Goal: Task Accomplishment & Management: Manage account settings

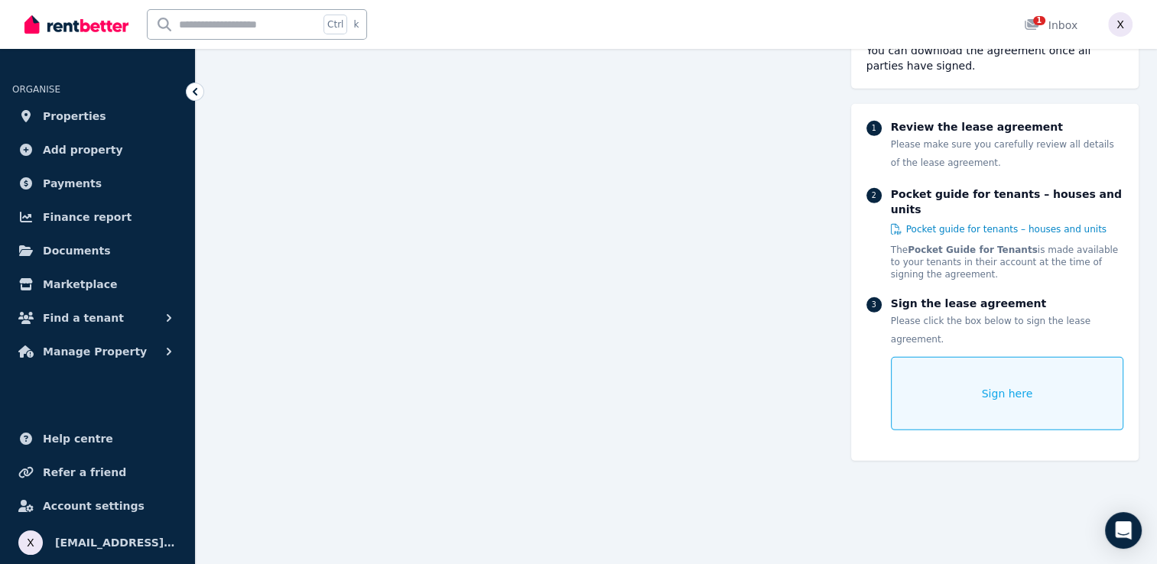
scroll to position [10326, 0]
click at [194, 95] on icon at bounding box center [194, 91] width 15 height 15
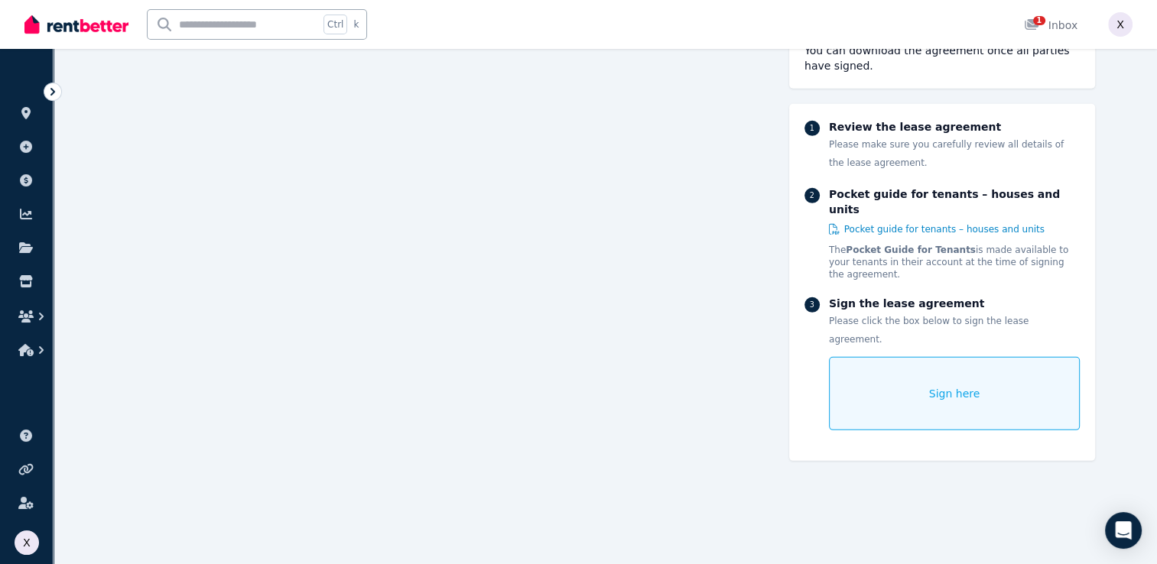
scroll to position [10334, 0]
click at [45, 94] on icon at bounding box center [52, 91] width 15 height 15
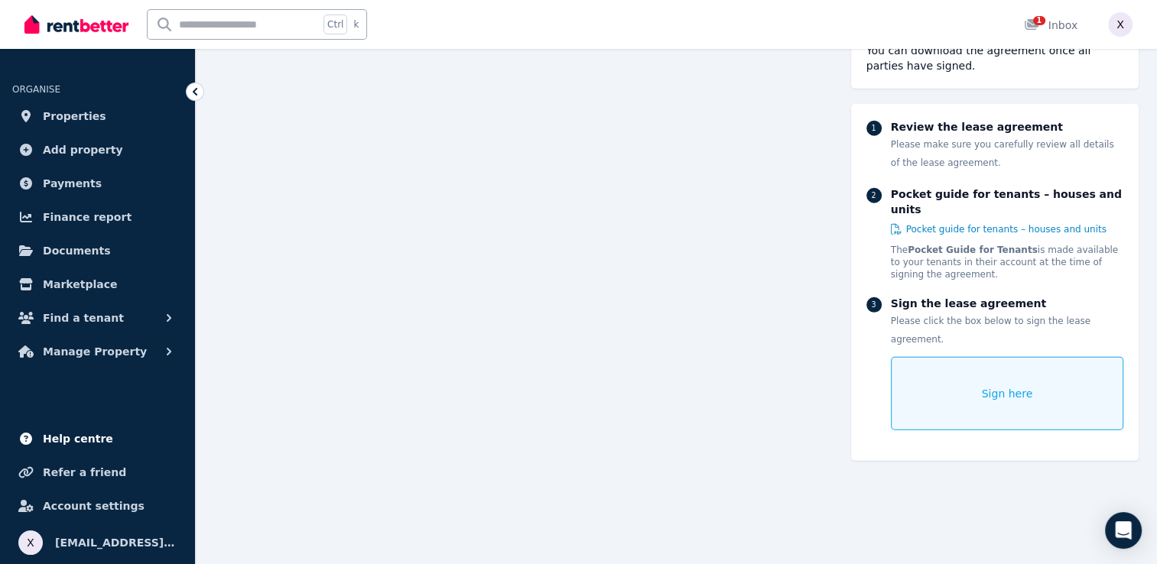
scroll to position [10220, 0]
click at [107, 318] on button "Find a tenant" at bounding box center [97, 318] width 171 height 31
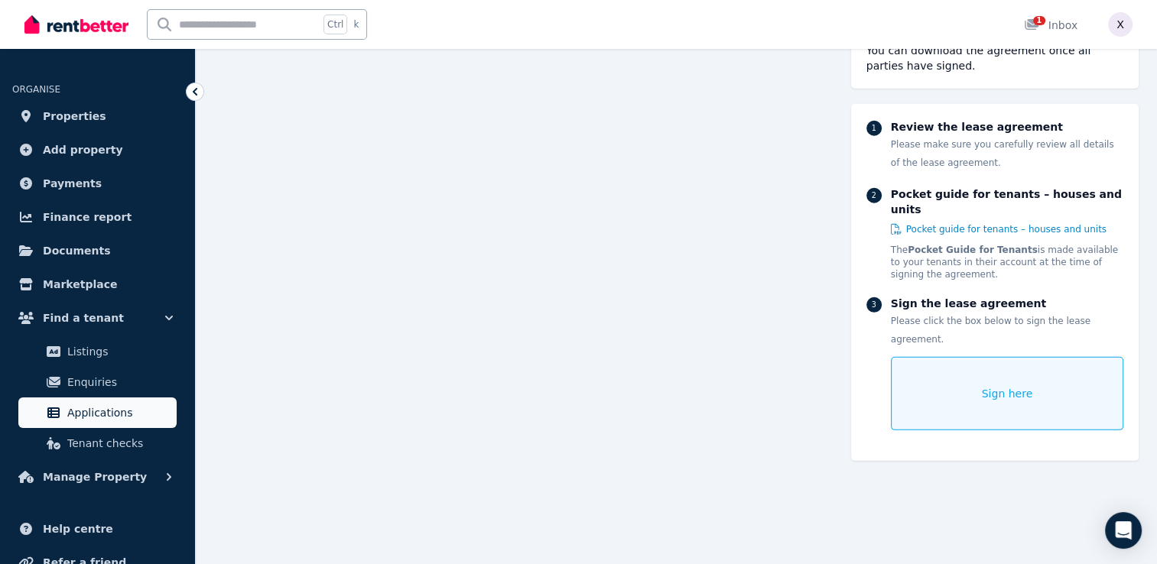
click at [90, 415] on span "Applications" at bounding box center [118, 413] width 103 height 18
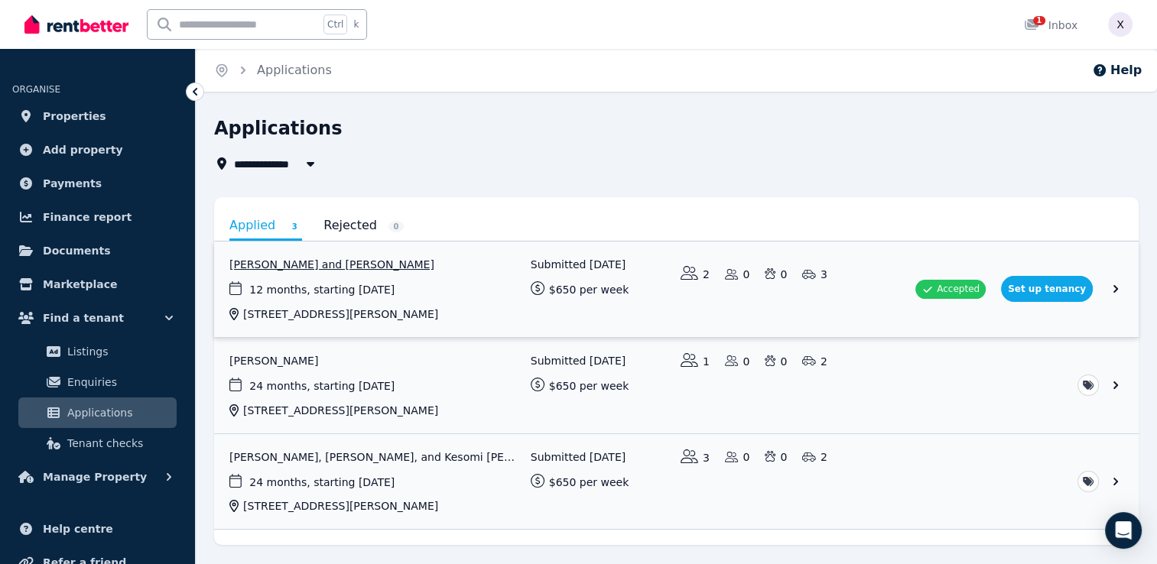
click at [1059, 285] on link "View application: Ajay Kumar and Kuljeet Kaur" at bounding box center [676, 290] width 925 height 96
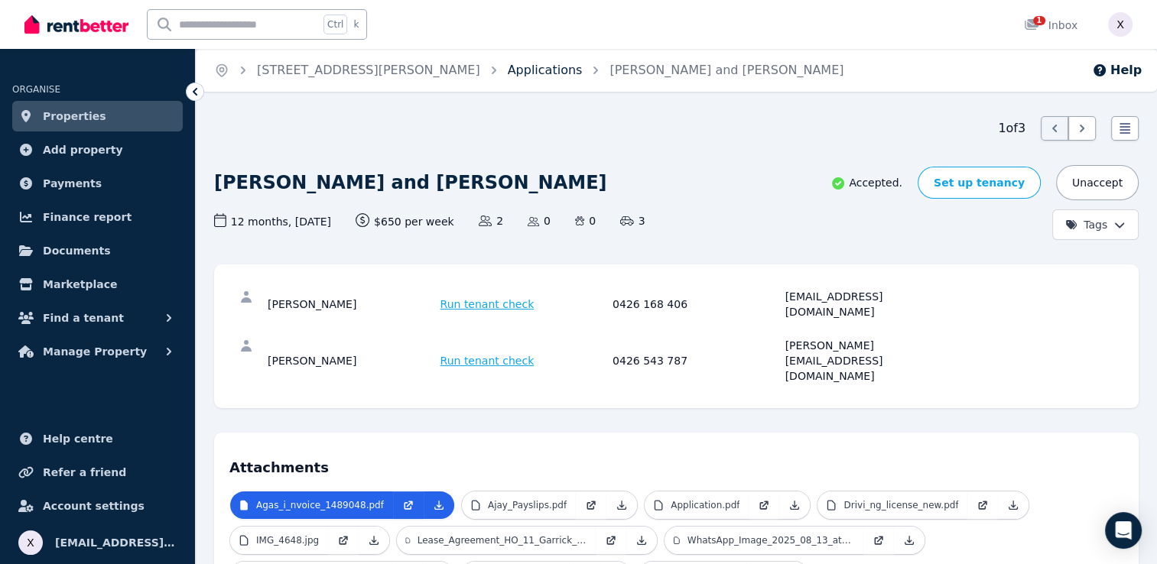
click at [508, 75] on link "Applications" at bounding box center [545, 70] width 75 height 15
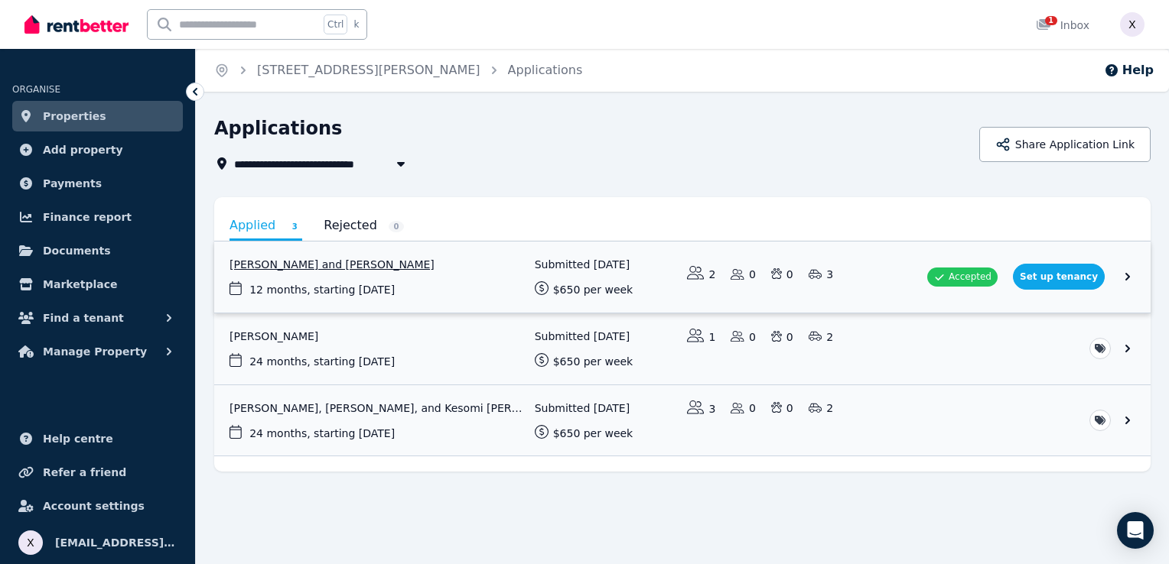
click at [1131, 277] on link "View application: Ajay Kumar and Kuljeet Kaur" at bounding box center [682, 277] width 936 height 71
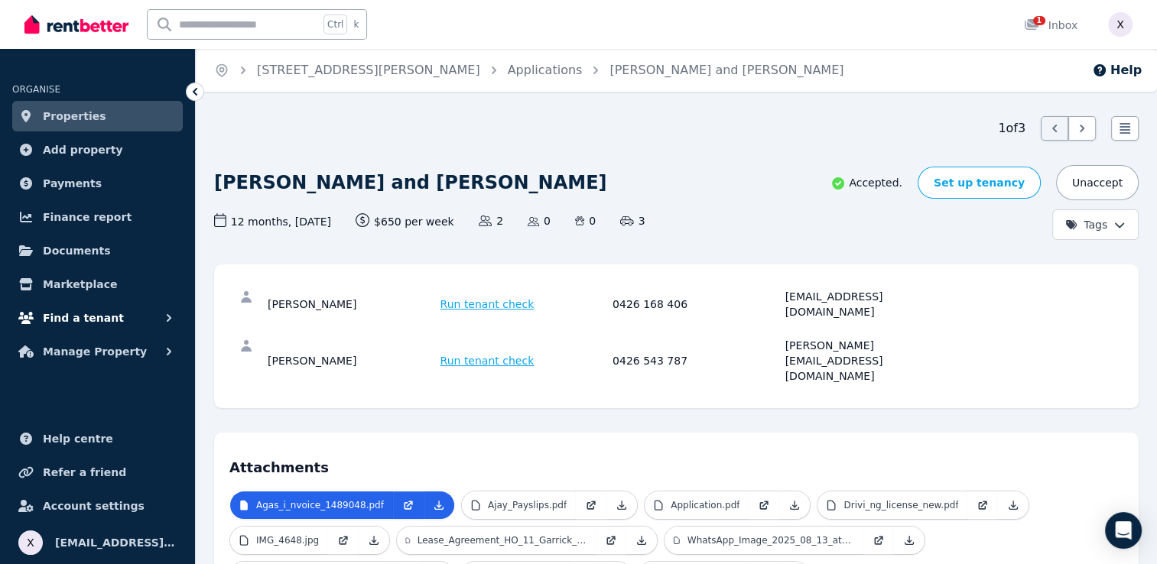
click at [165, 325] on icon "button" at bounding box center [168, 318] width 15 height 15
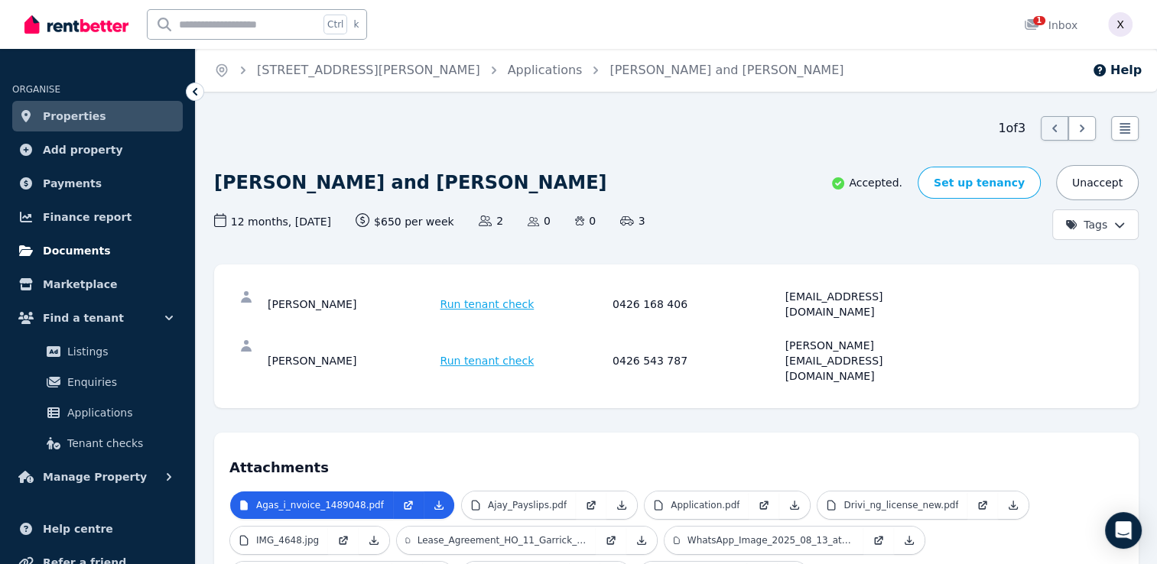
click at [68, 255] on span "Documents" at bounding box center [77, 251] width 68 height 18
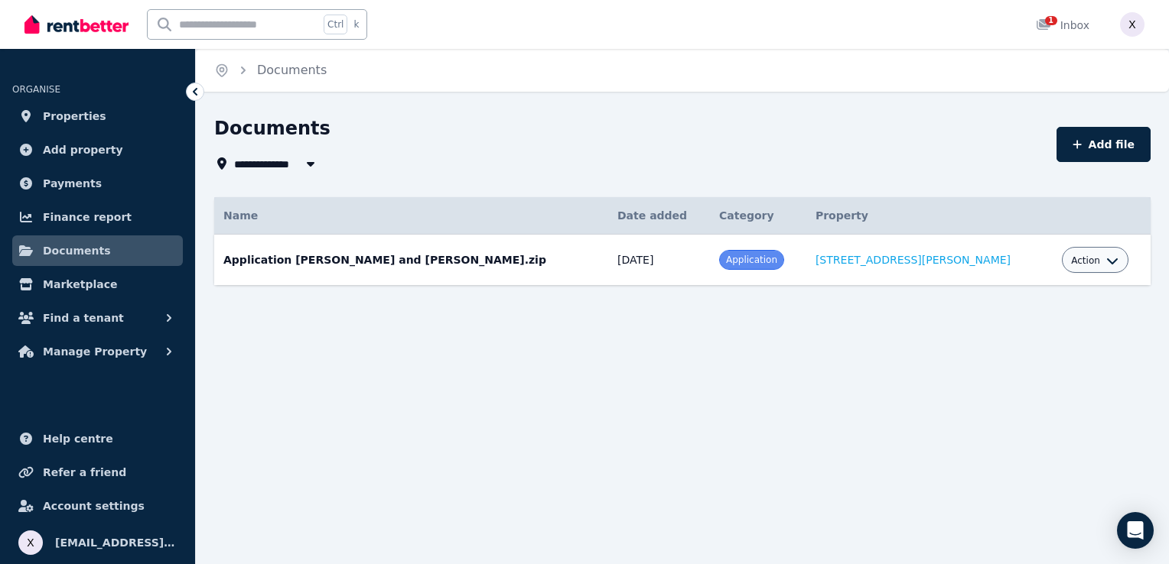
click at [1107, 262] on icon "button" at bounding box center [1112, 262] width 11 height 6
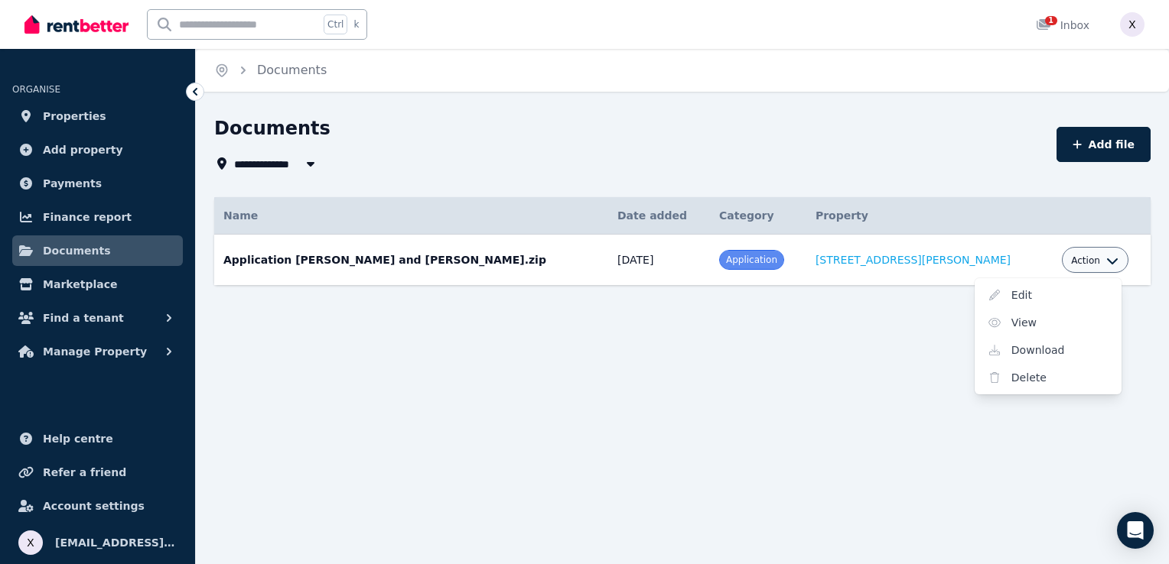
click at [1071, 265] on span "Action" at bounding box center [1085, 261] width 29 height 12
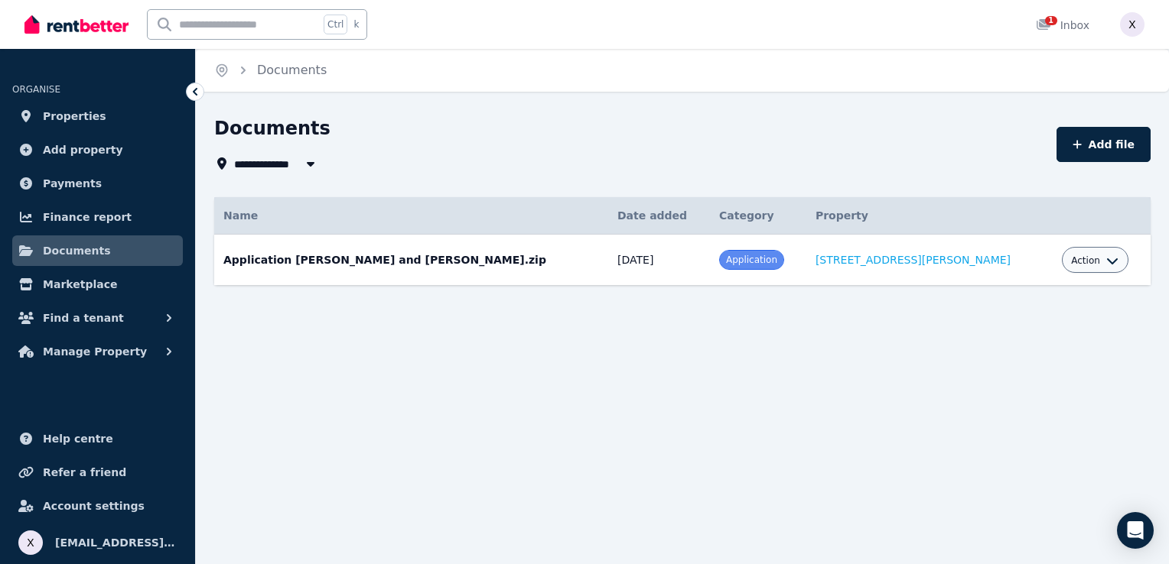
click at [1071, 265] on span "Action" at bounding box center [1085, 261] width 29 height 12
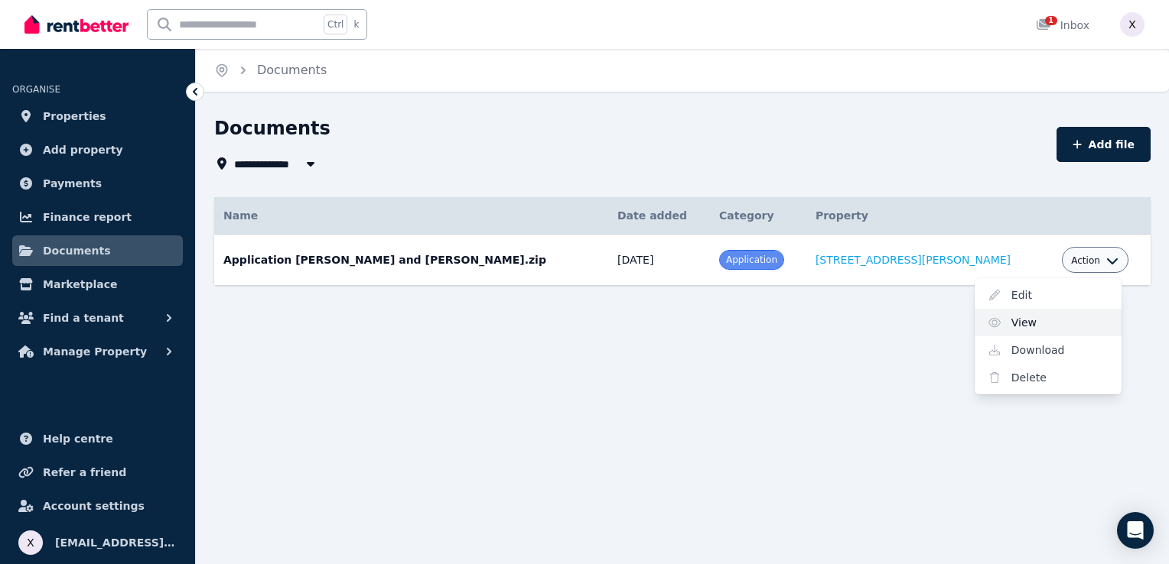
click at [998, 320] on link "View" at bounding box center [1047, 323] width 147 height 28
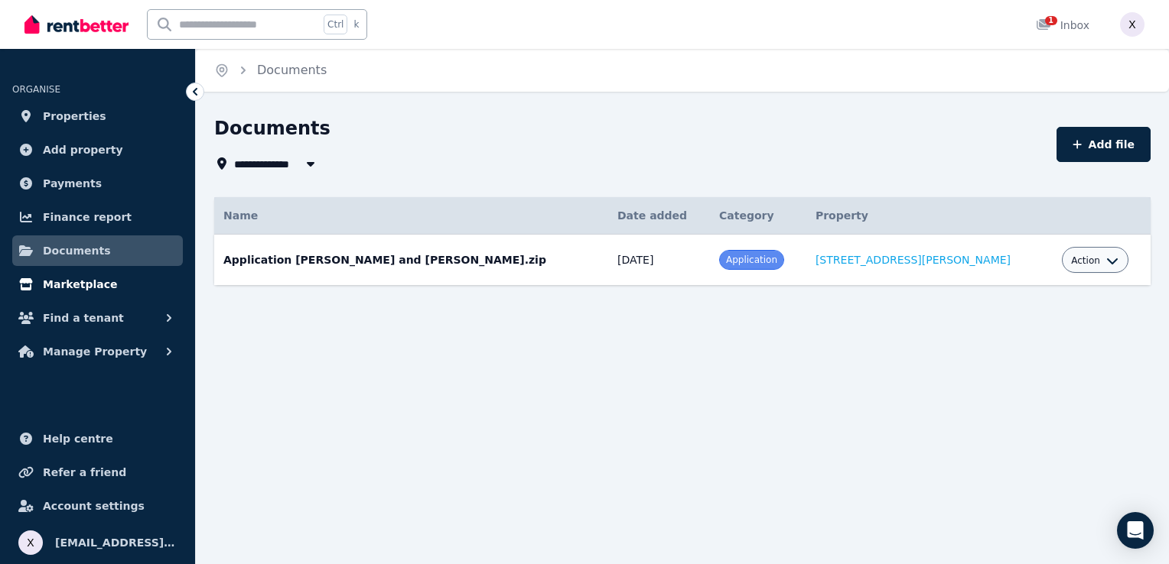
click at [89, 290] on span "Marketplace" at bounding box center [80, 284] width 74 height 18
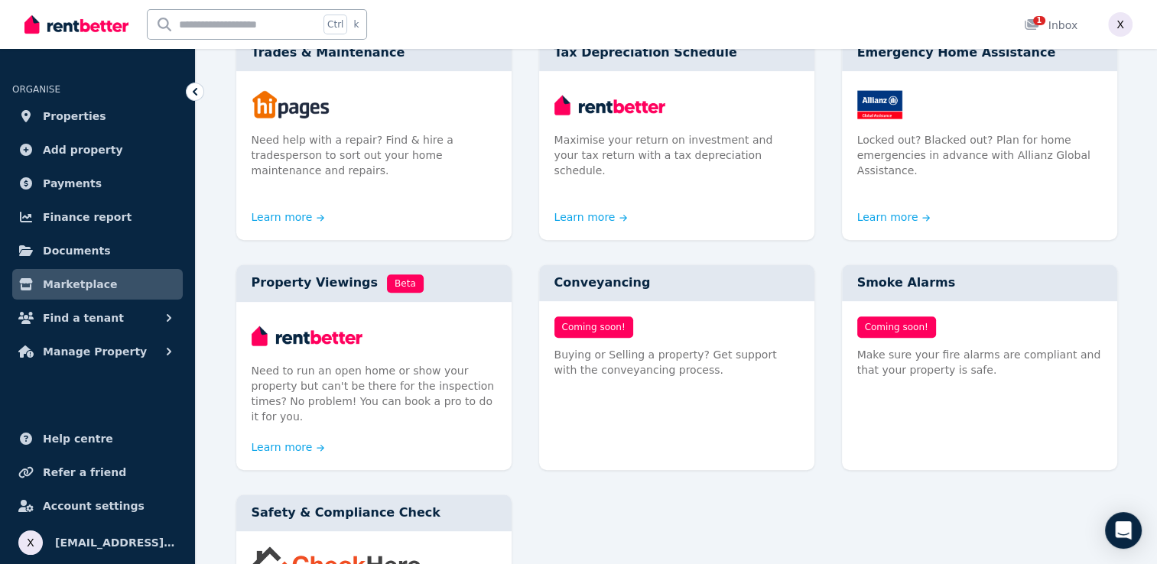
scroll to position [688, 0]
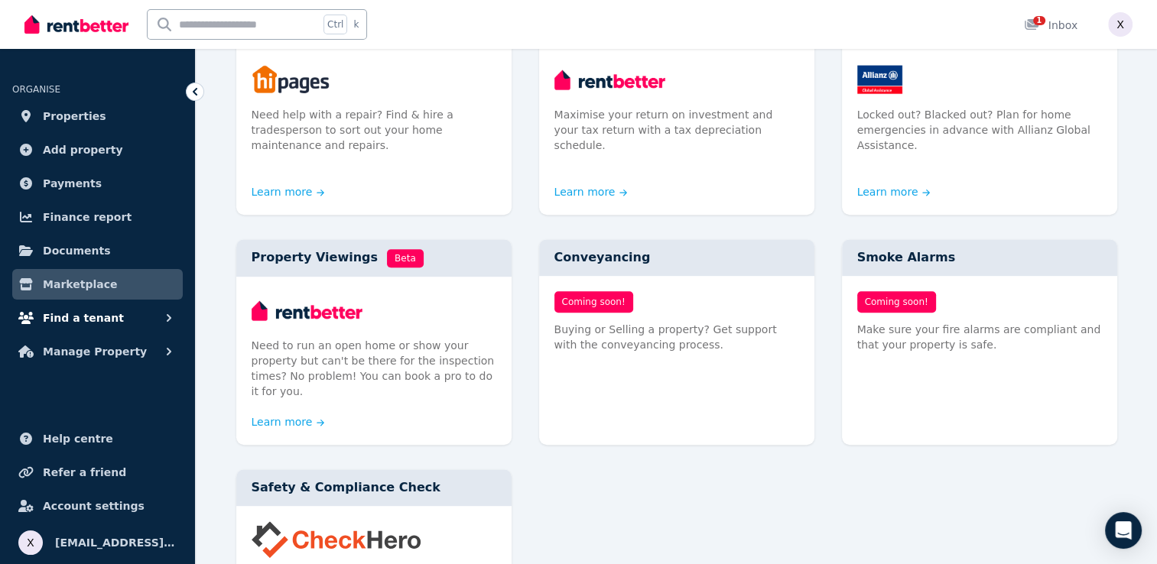
click at [70, 317] on span "Find a tenant" at bounding box center [83, 318] width 81 height 18
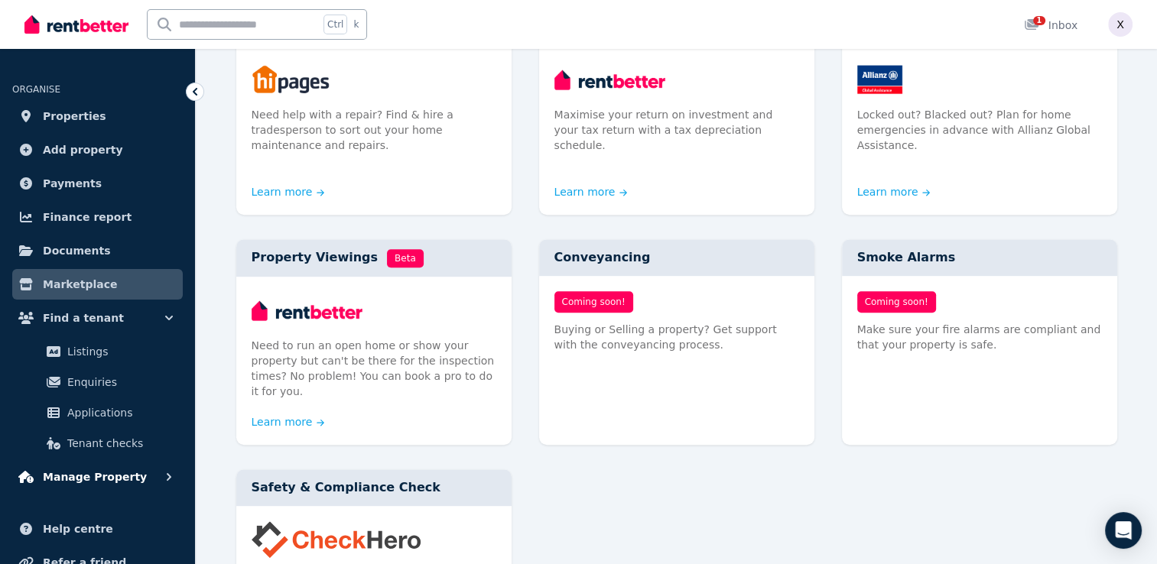
click at [138, 473] on button "Manage Property" at bounding box center [97, 477] width 171 height 31
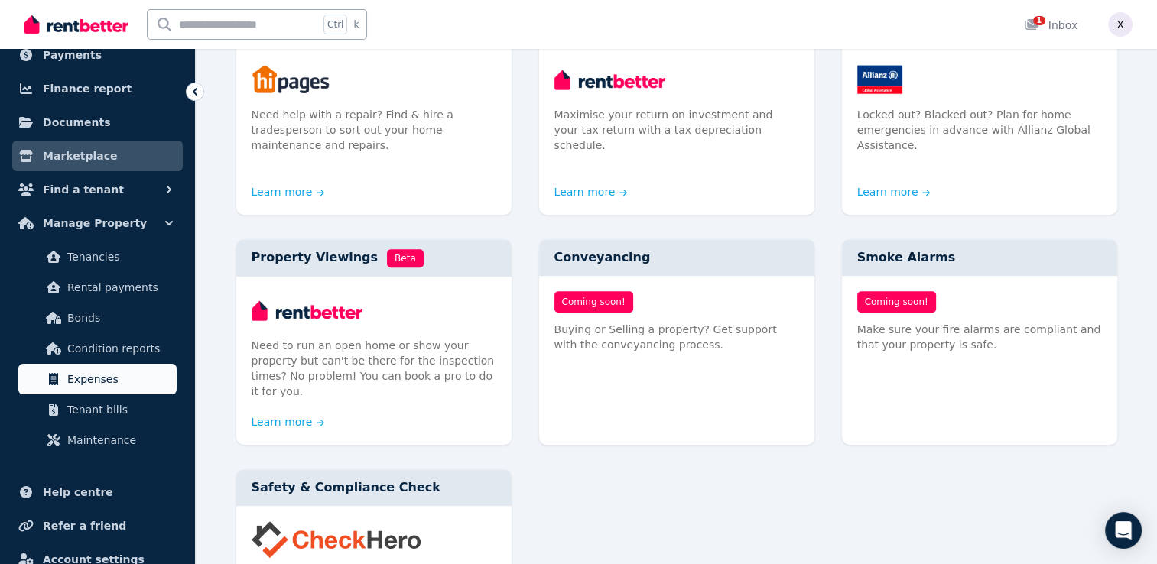
scroll to position [105, 0]
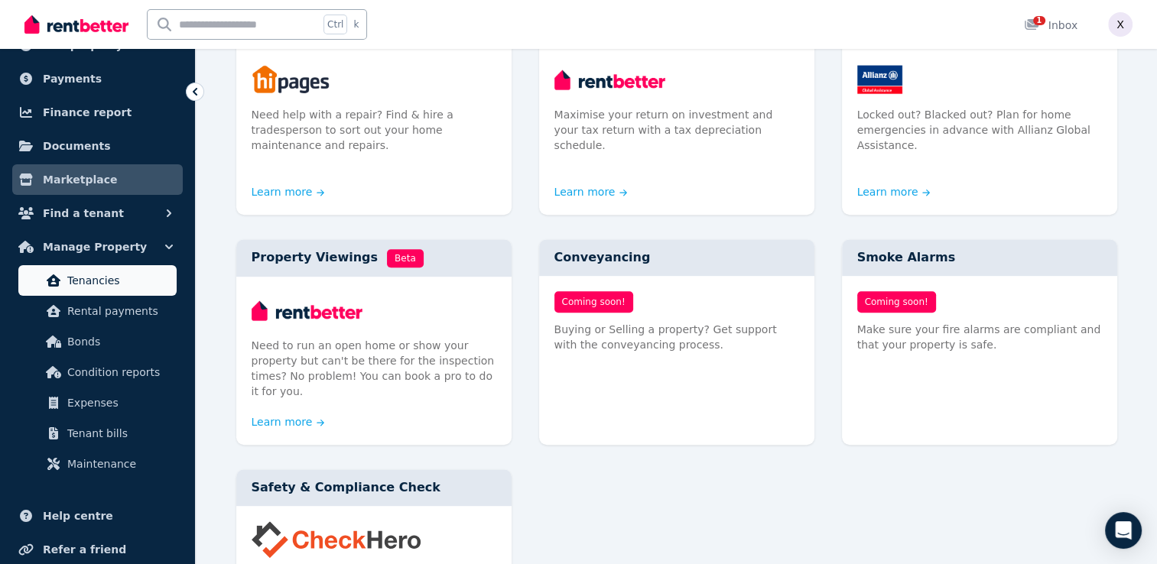
click at [113, 286] on span "Tenancies" at bounding box center [118, 281] width 103 height 18
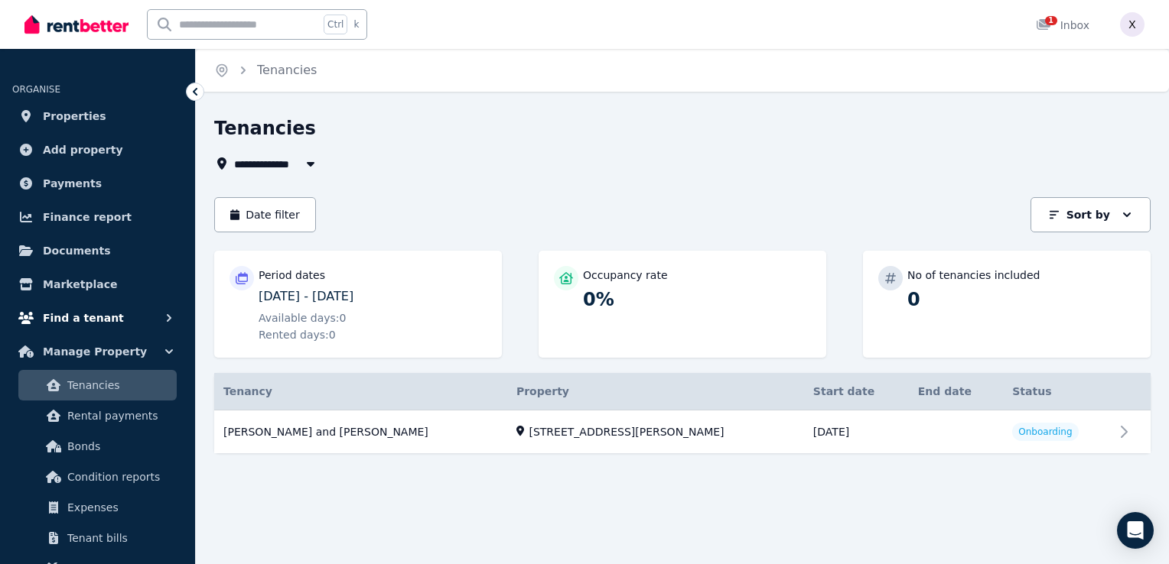
click at [142, 317] on button "Find a tenant" at bounding box center [97, 318] width 171 height 31
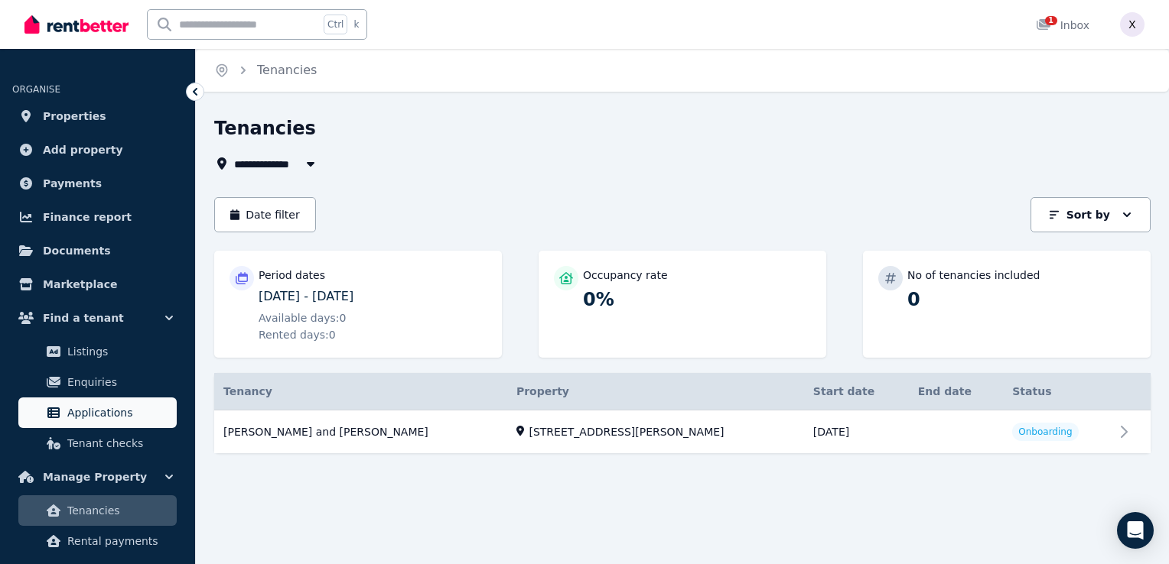
click at [126, 416] on span "Applications" at bounding box center [118, 413] width 103 height 18
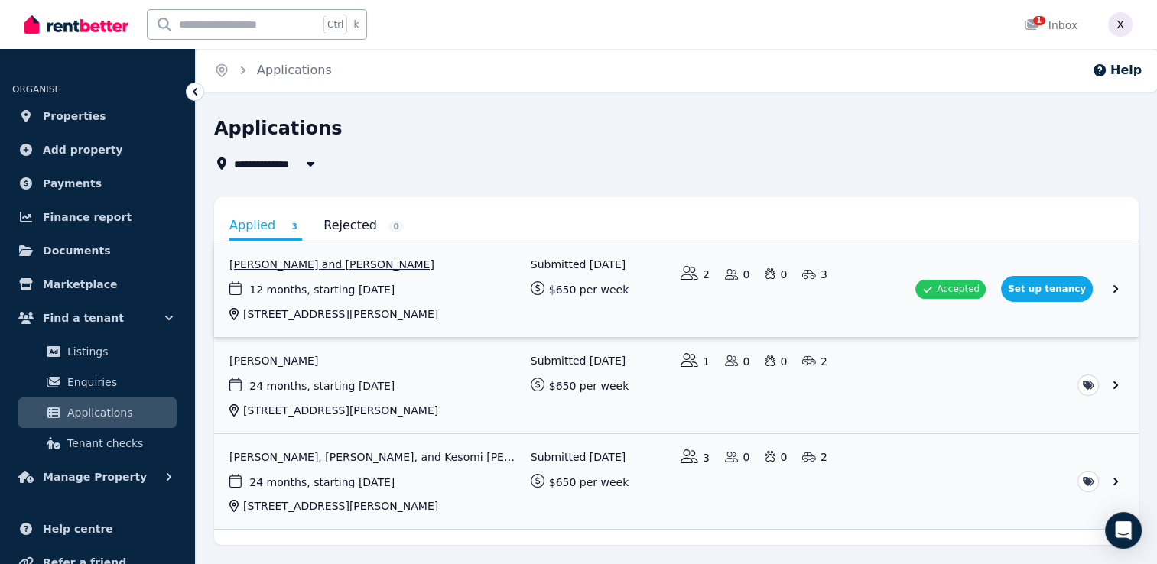
click at [954, 288] on link "View application: Ajay Kumar and Kuljeet Kaur" at bounding box center [676, 290] width 925 height 96
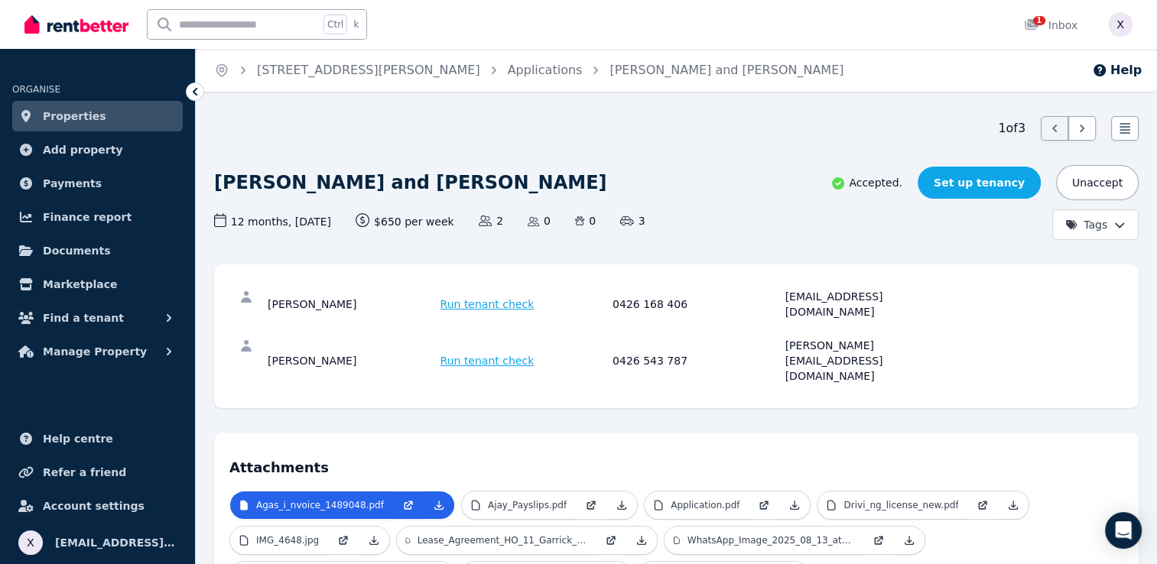
click at [994, 191] on link "Set up tenancy" at bounding box center [979, 183] width 123 height 32
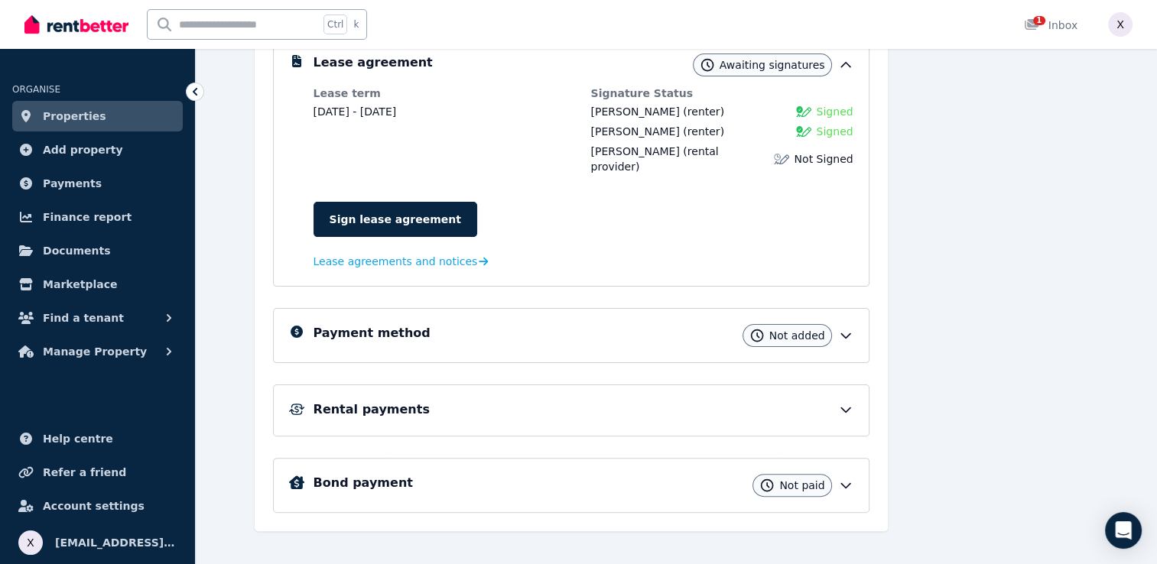
scroll to position [242, 0]
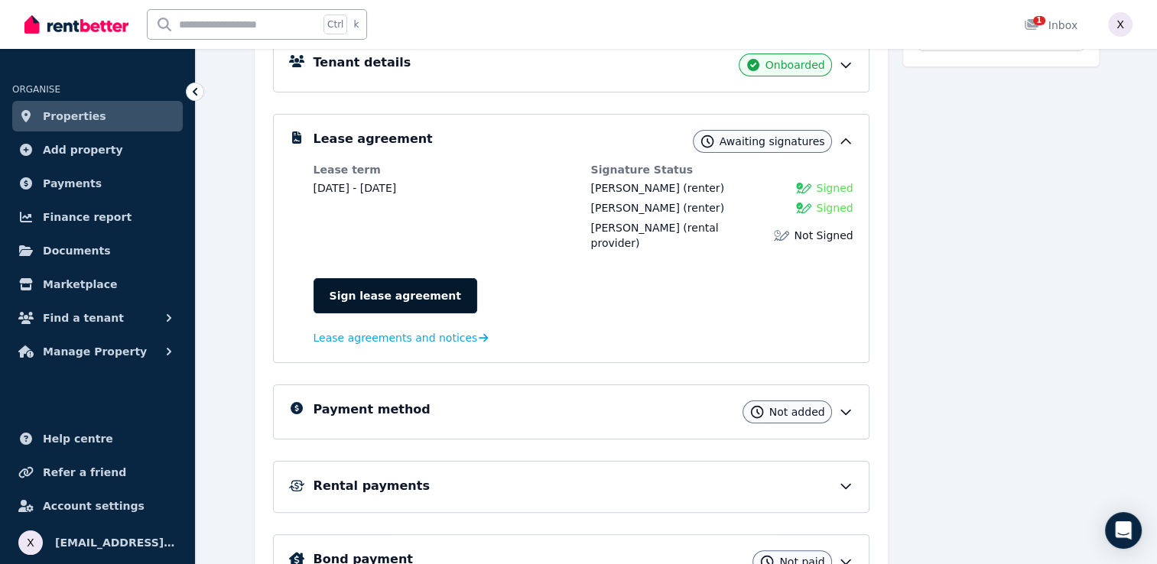
click at [376, 278] on link "Sign lease agreement" at bounding box center [396, 295] width 164 height 35
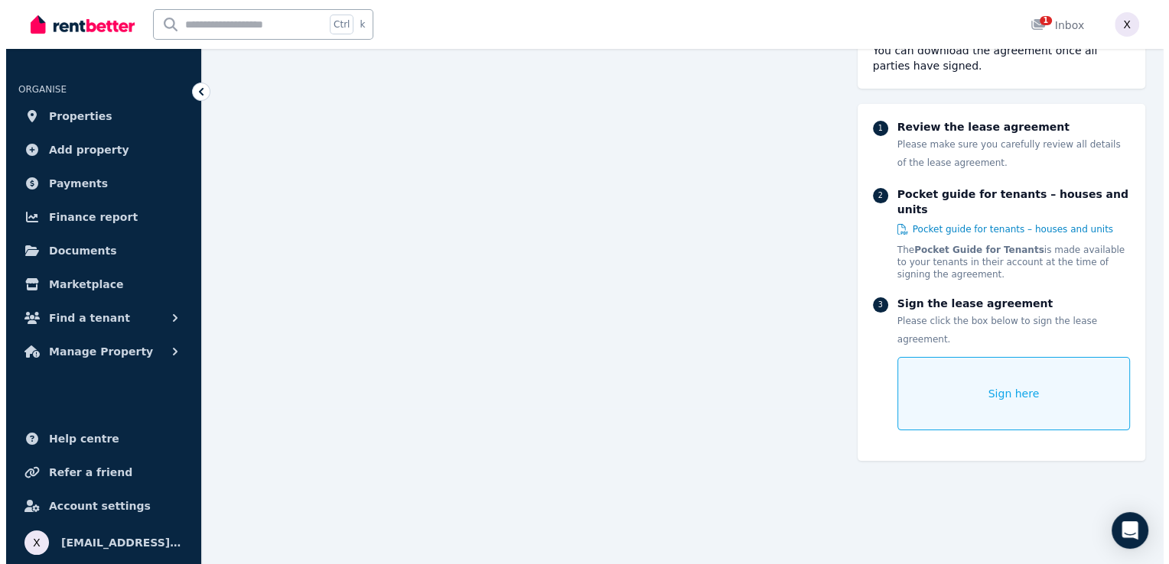
scroll to position [187, 0]
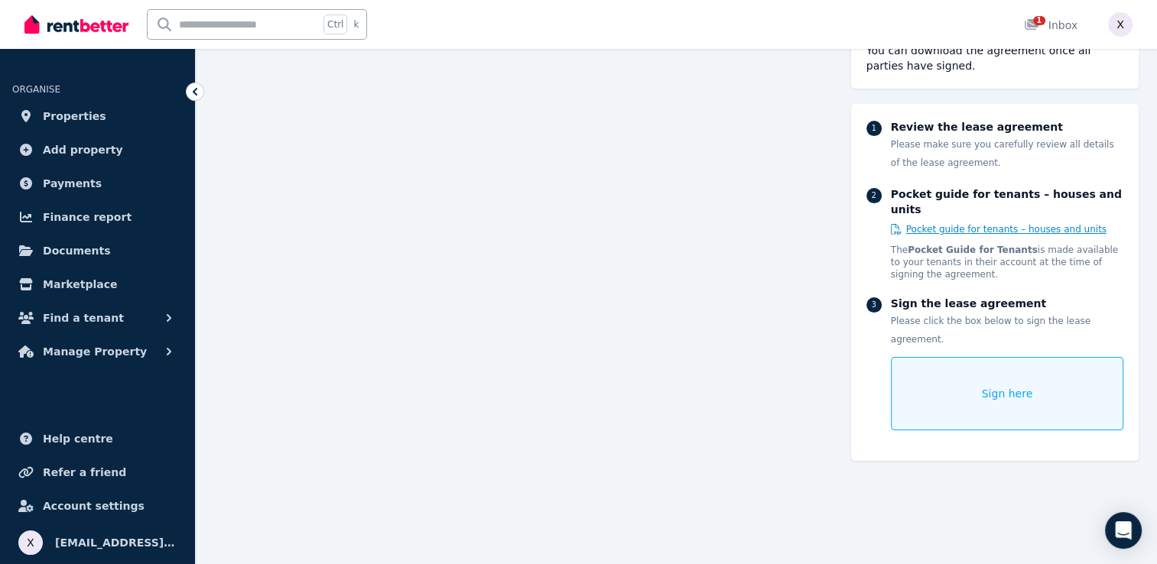
click at [944, 223] on span "Pocket guide for tenants – houses and units" at bounding box center [1006, 229] width 200 height 12
click at [996, 386] on span "Sign here" at bounding box center [1007, 393] width 51 height 15
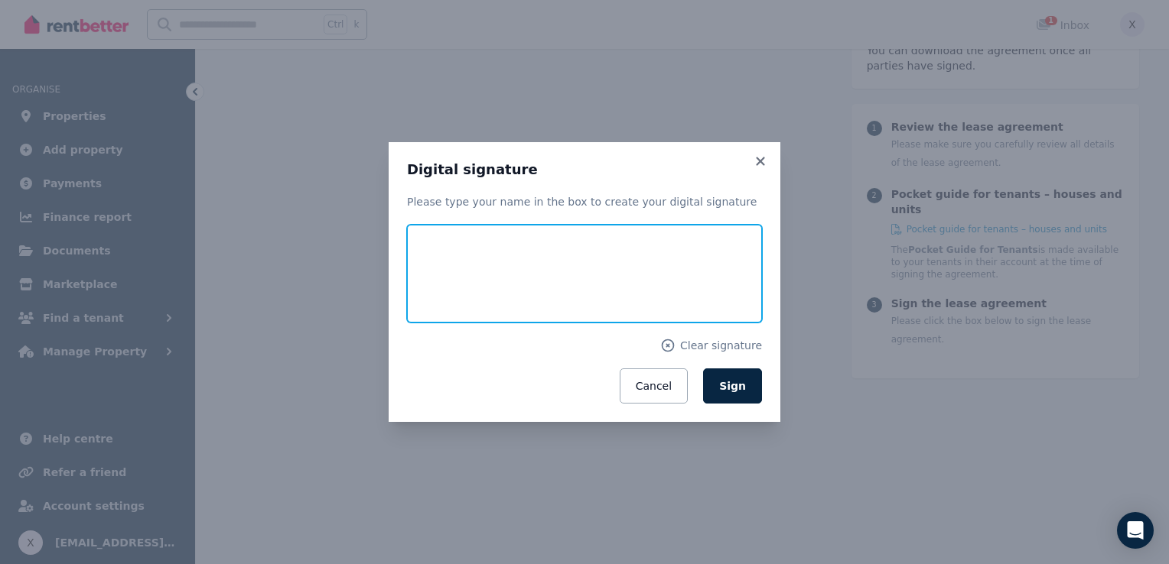
click at [463, 311] on input "text" at bounding box center [584, 274] width 355 height 98
type input "**********"
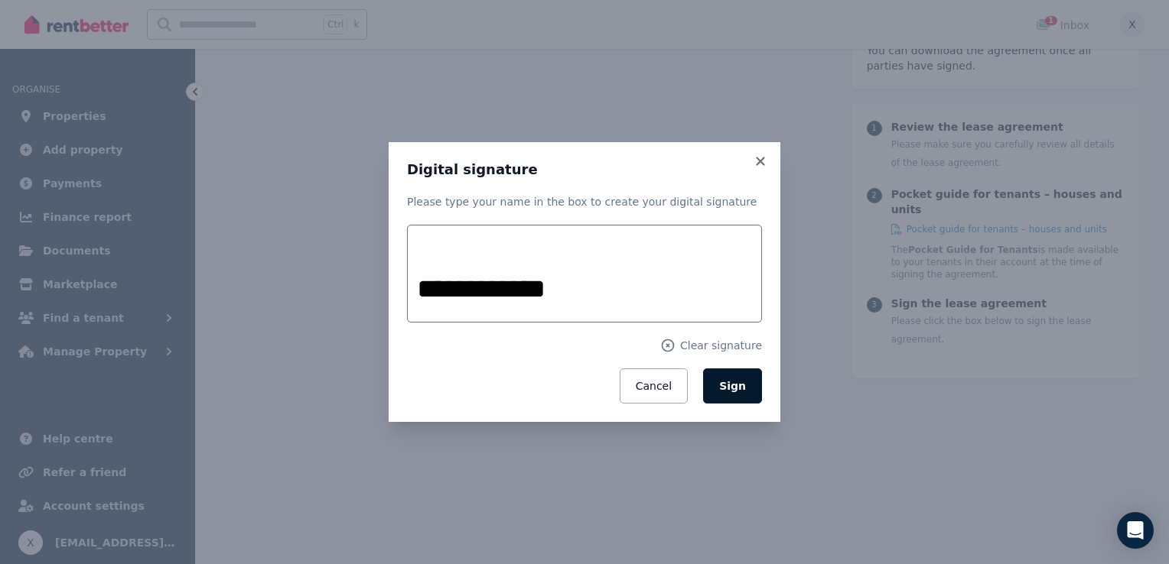
click at [732, 392] on span "Sign" at bounding box center [732, 386] width 27 height 12
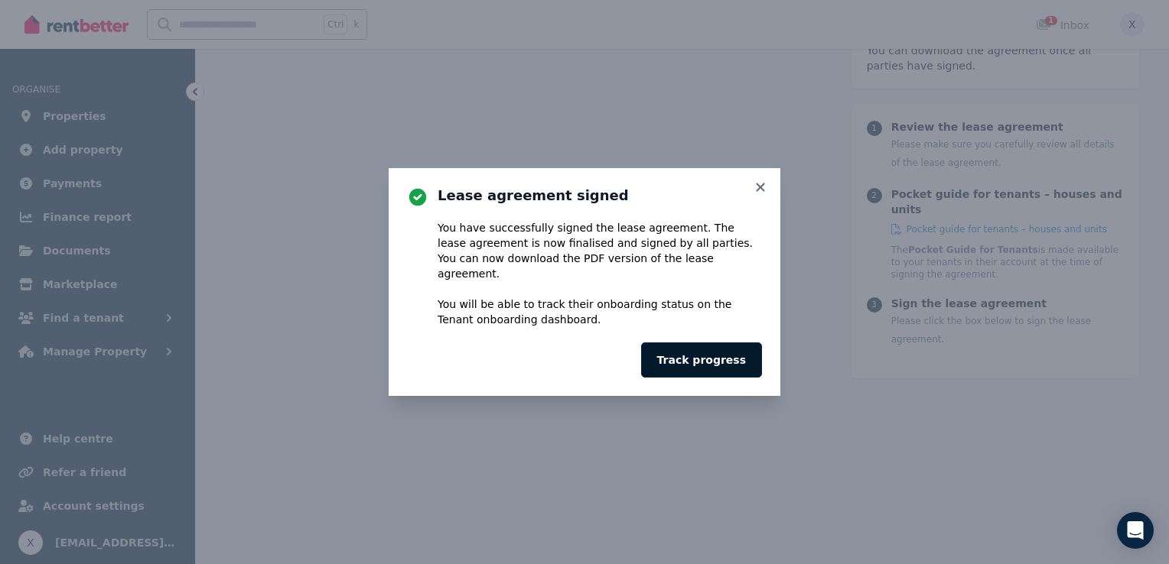
click at [713, 356] on button "Track progress" at bounding box center [701, 360] width 121 height 35
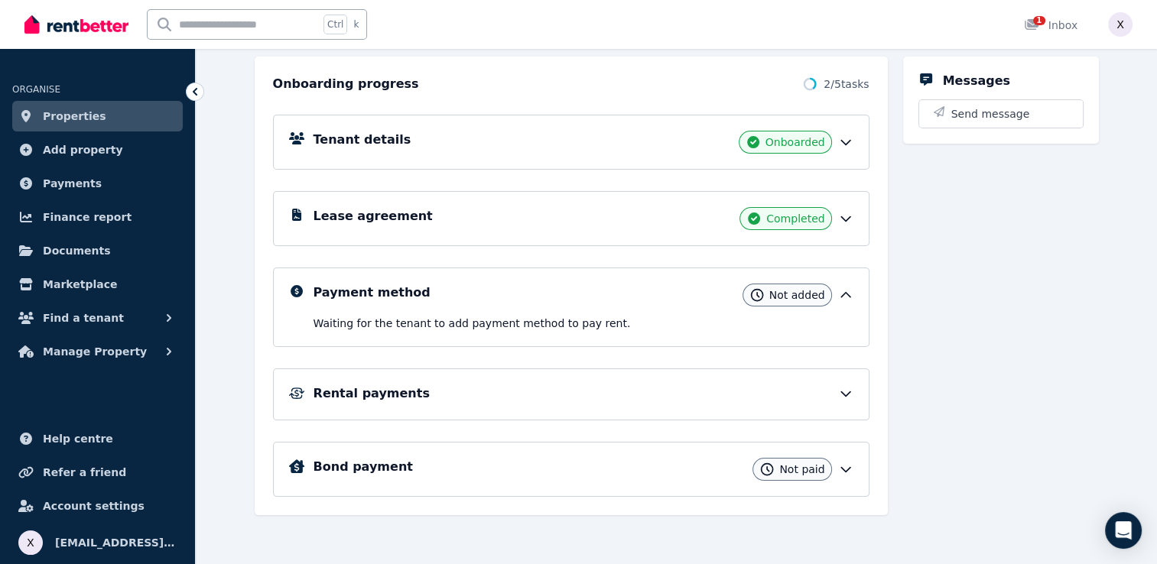
scroll to position [89, 0]
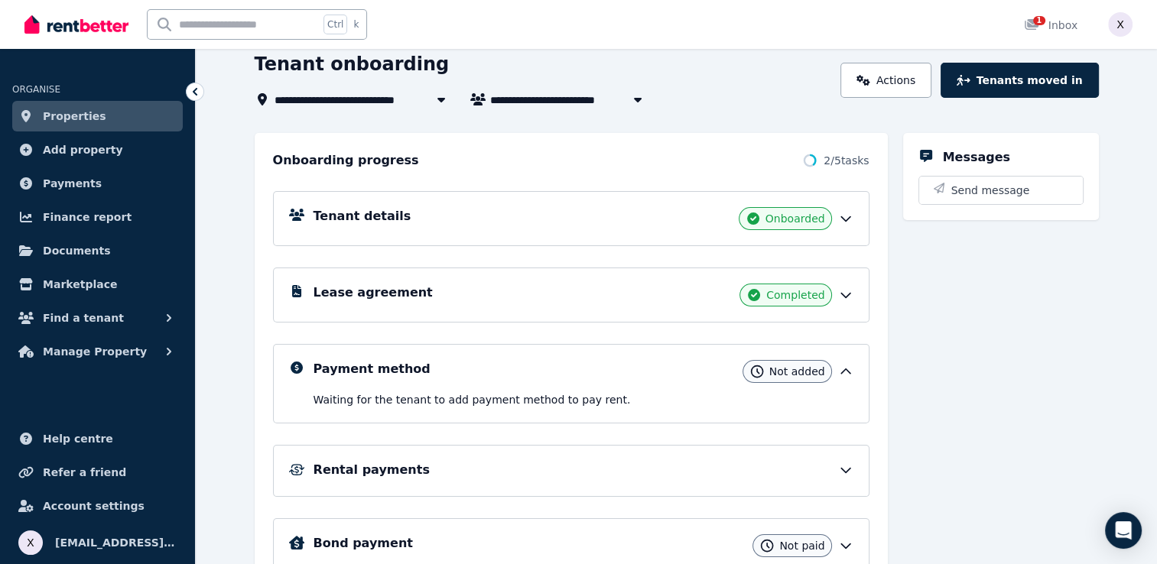
click at [843, 218] on icon at bounding box center [845, 219] width 9 height 5
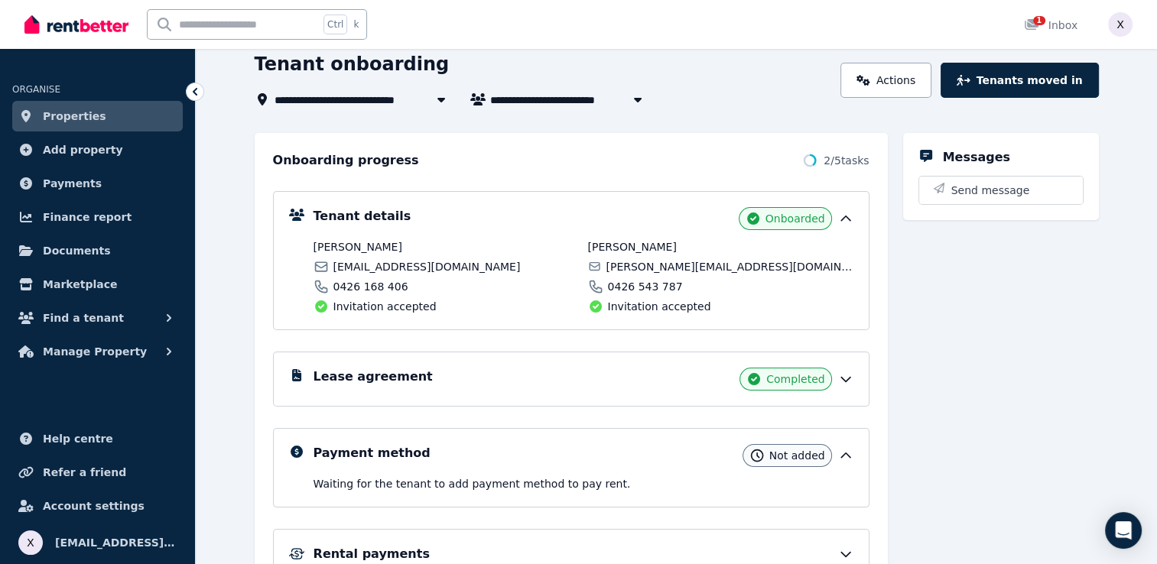
click at [843, 218] on icon at bounding box center [845, 218] width 9 height 5
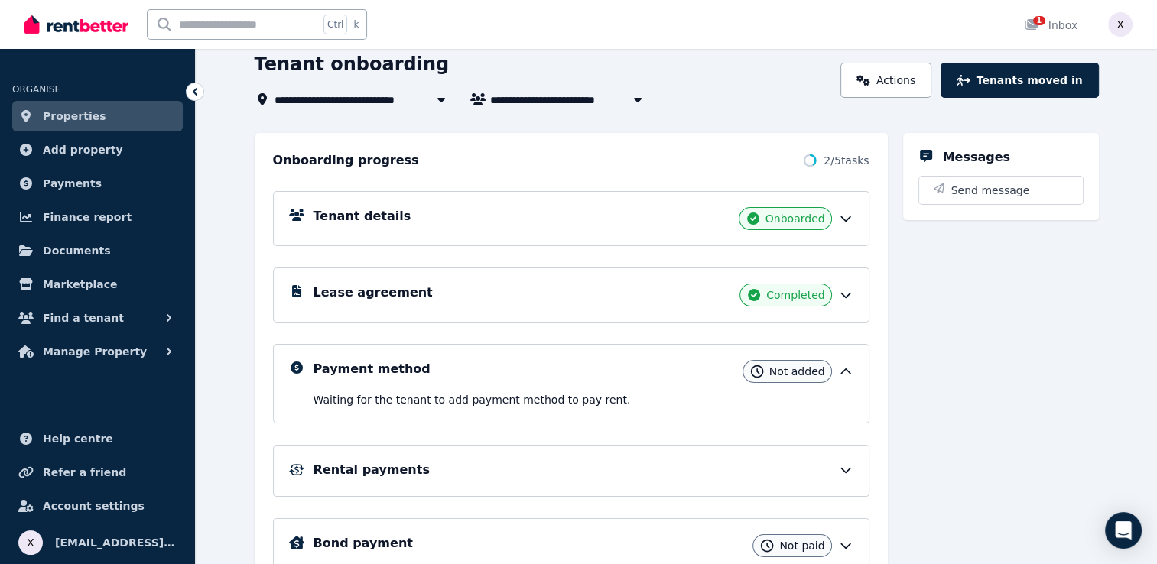
click at [848, 298] on icon at bounding box center [845, 295] width 15 height 15
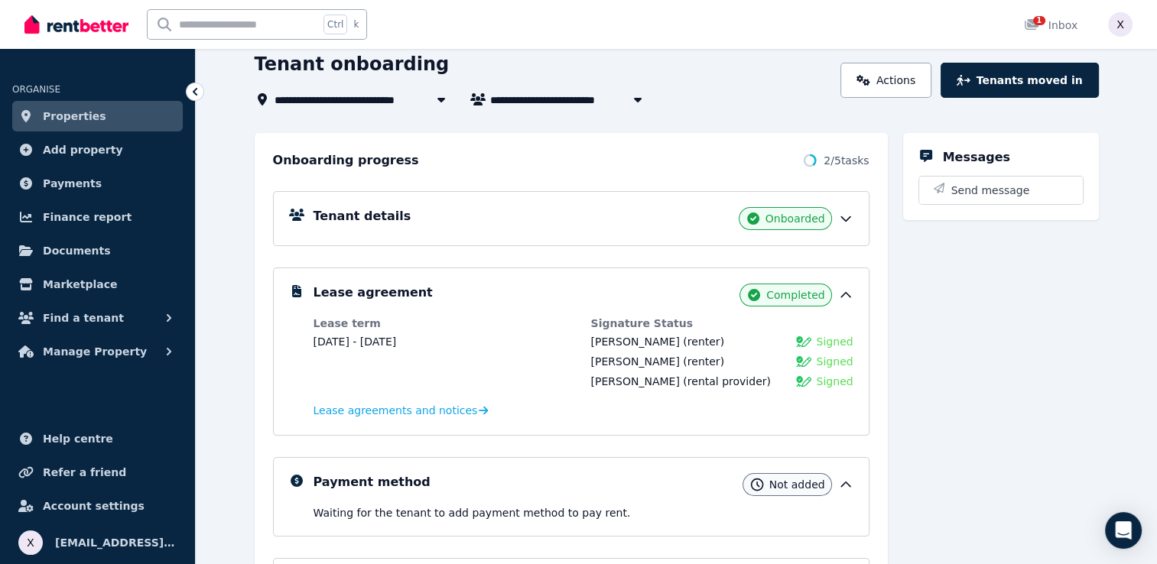
click at [848, 295] on icon at bounding box center [845, 295] width 9 height 5
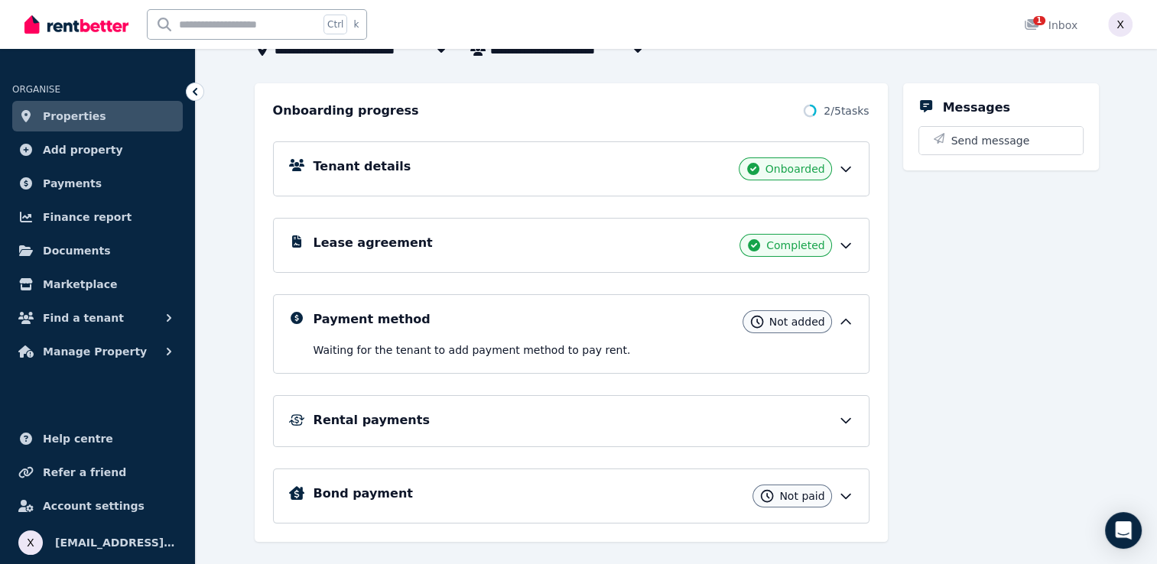
scroll to position [165, 0]
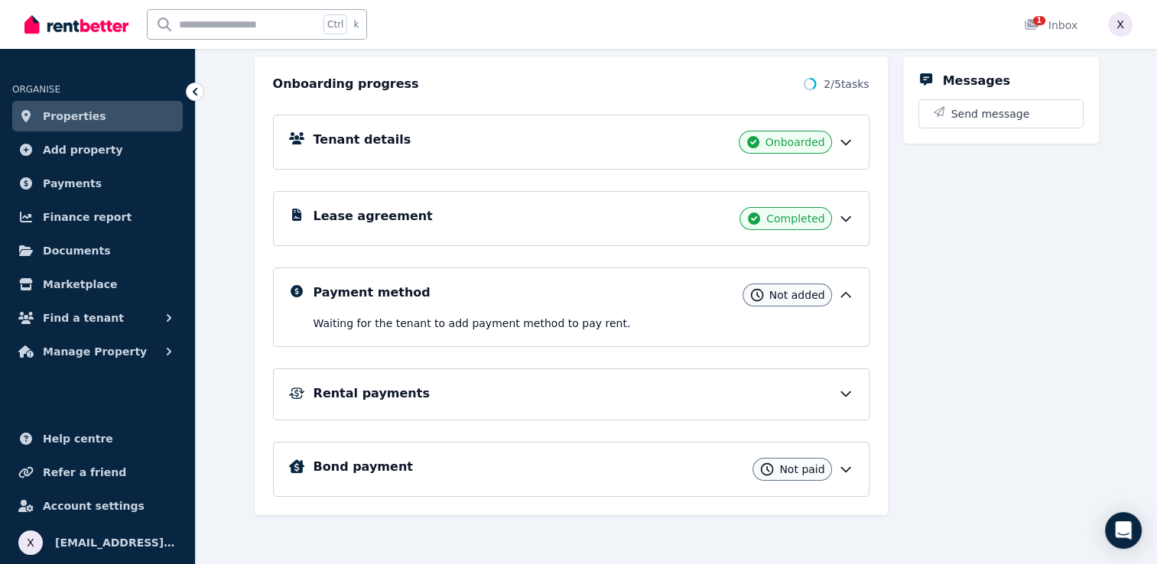
click at [812, 301] on span "Not added" at bounding box center [797, 295] width 56 height 15
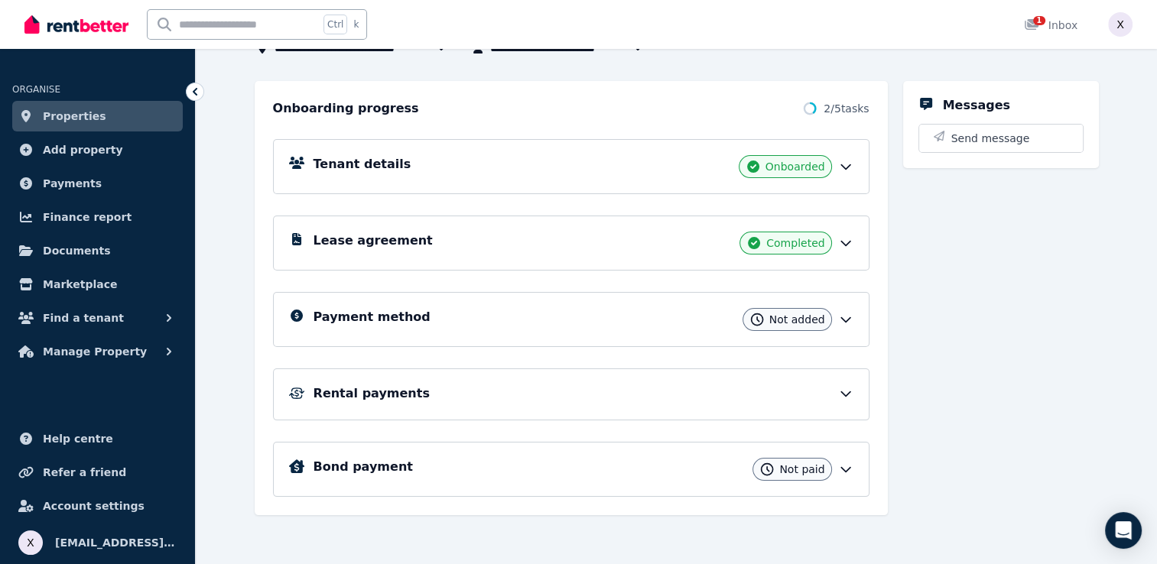
click at [812, 301] on div "Payment method Not added" at bounding box center [571, 319] width 597 height 55
click at [820, 320] on span "Not added" at bounding box center [797, 319] width 56 height 15
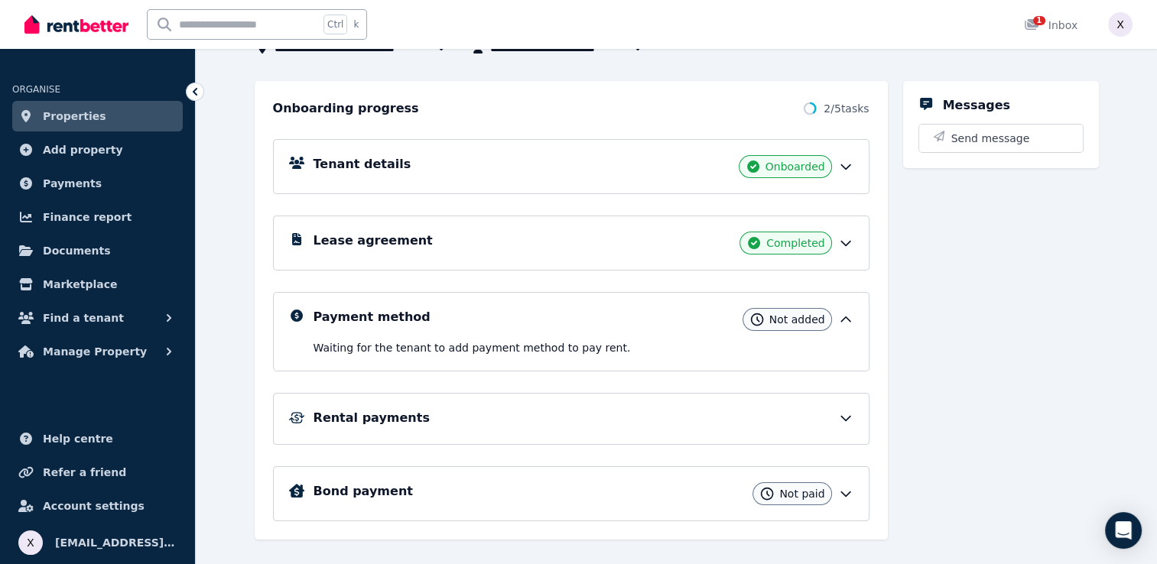
scroll to position [165, 0]
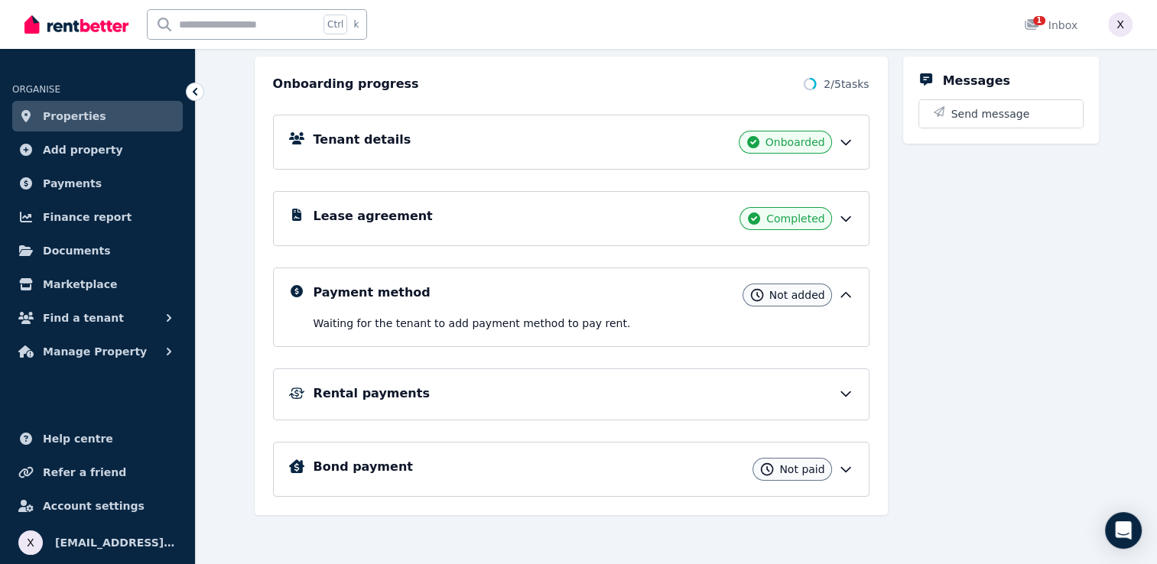
click at [841, 397] on icon at bounding box center [845, 393] width 15 height 15
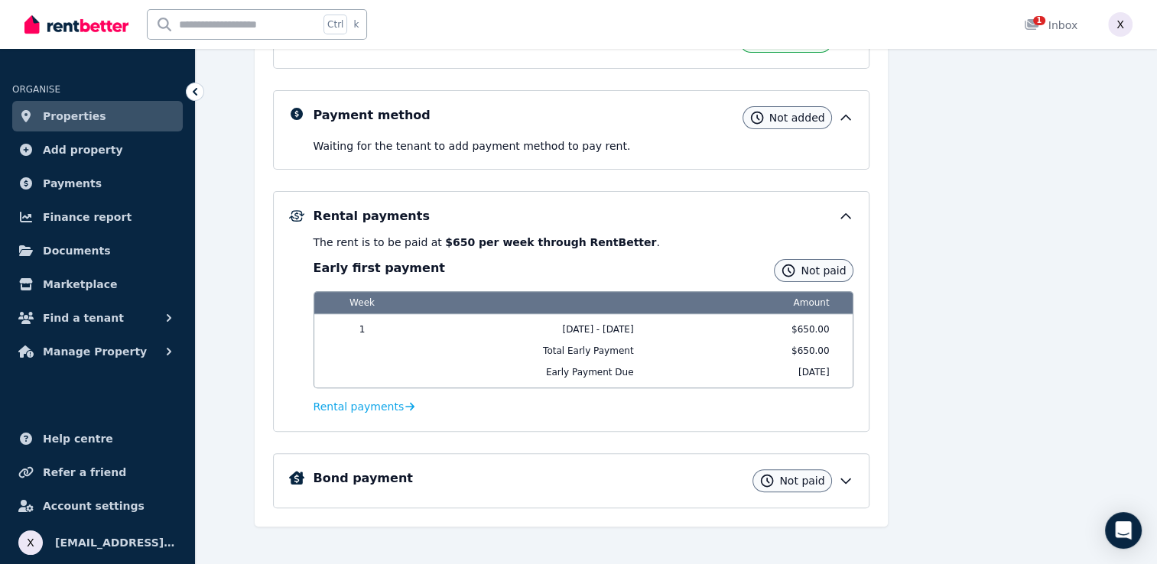
scroll to position [353, 0]
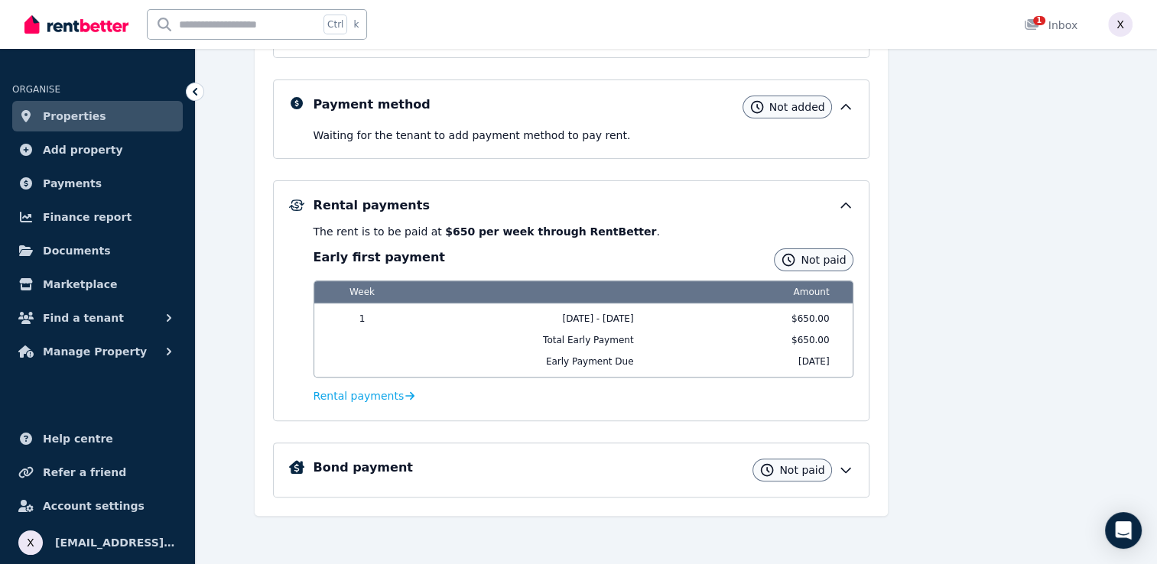
click at [831, 256] on span "Not paid" at bounding box center [823, 259] width 45 height 15
click at [842, 469] on icon at bounding box center [845, 470] width 15 height 15
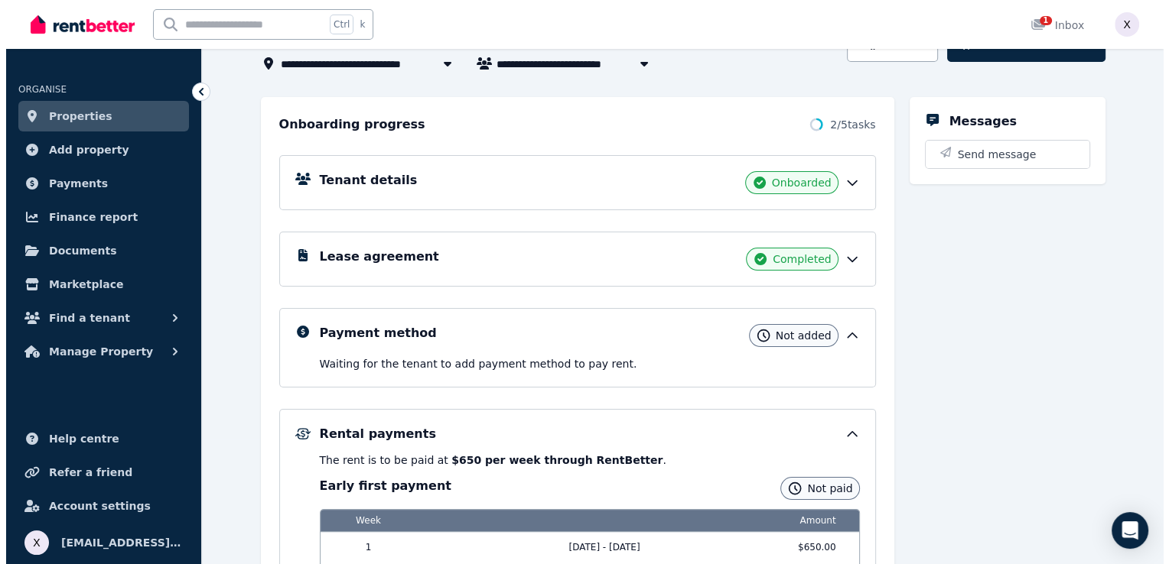
scroll to position [124, 0]
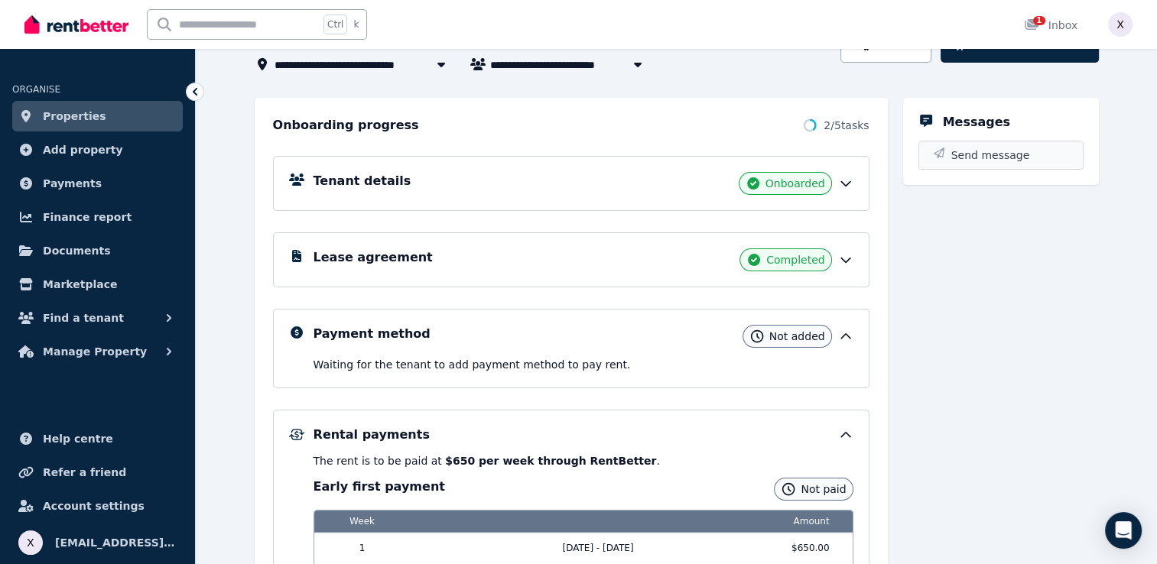
click at [980, 155] on span "Send message" at bounding box center [991, 155] width 79 height 15
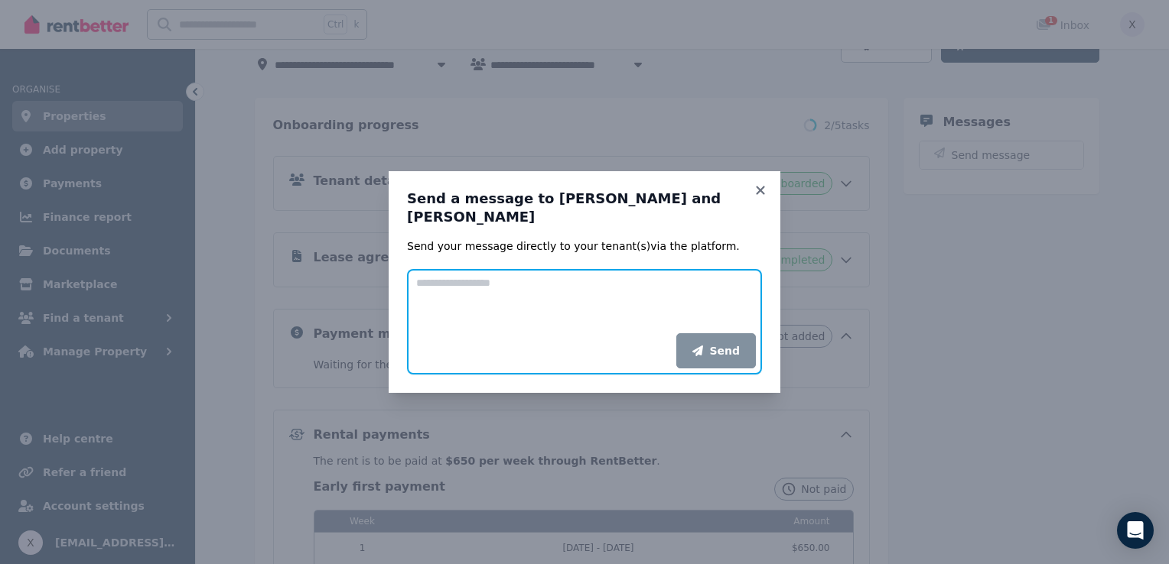
click at [633, 315] on textarea "Add your message" at bounding box center [584, 301] width 355 height 64
type textarea "*"
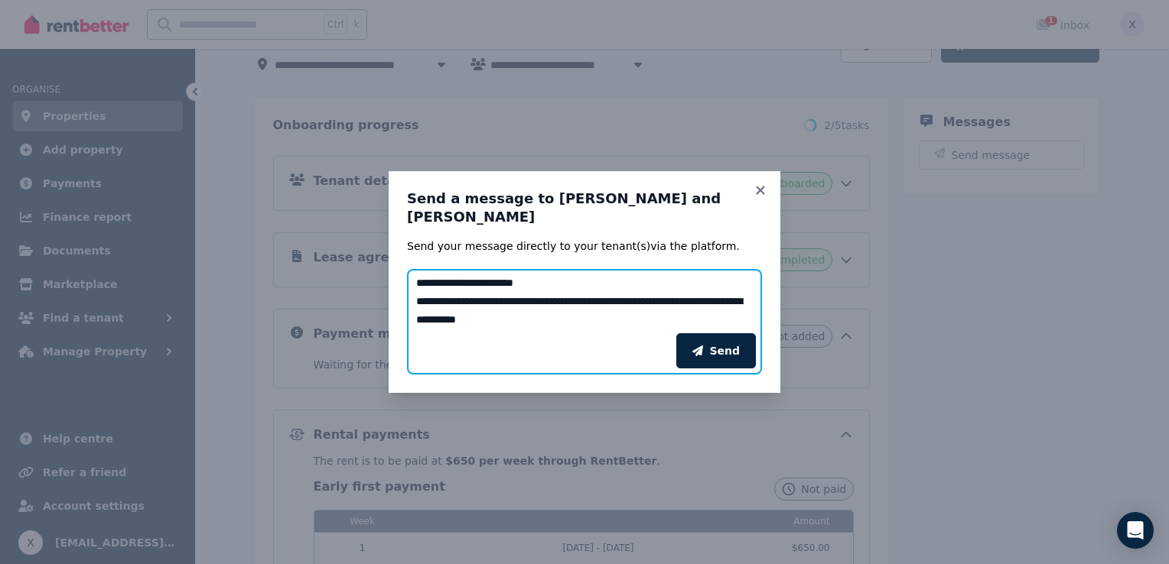
click at [468, 314] on textarea "**********" at bounding box center [584, 301] width 355 height 64
click at [551, 308] on textarea "**********" at bounding box center [584, 301] width 355 height 64
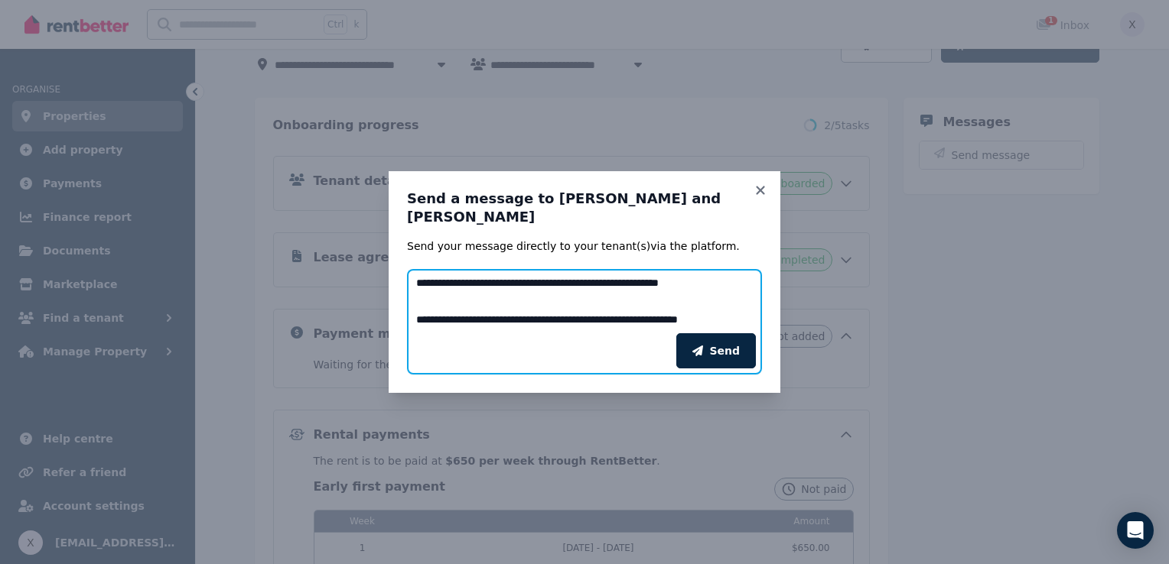
scroll to position [85, 0]
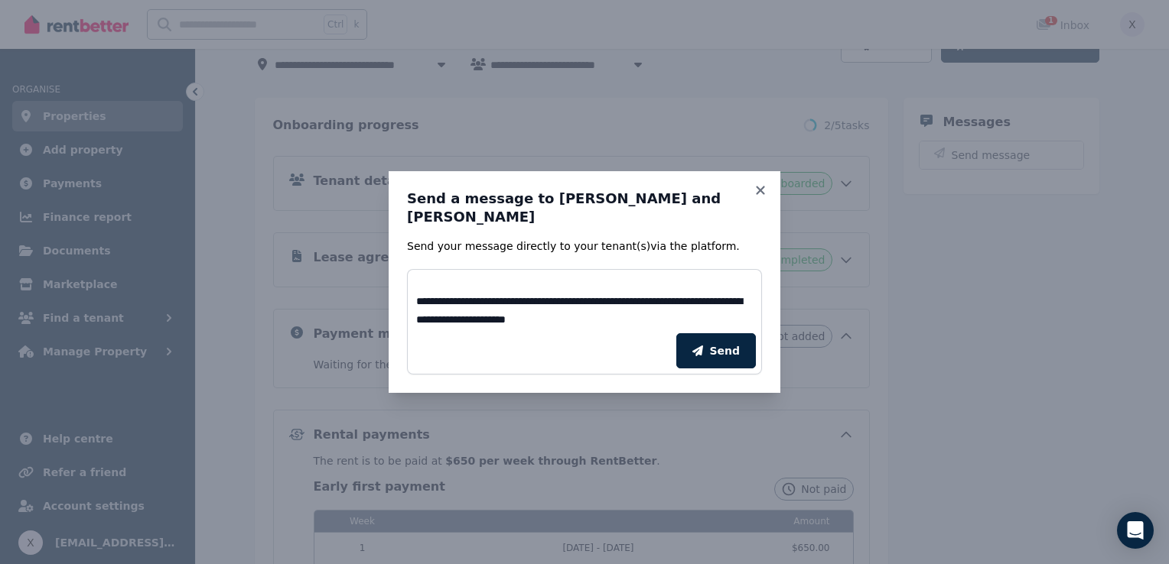
click at [560, 197] on div "**********" at bounding box center [585, 282] width 392 height 222
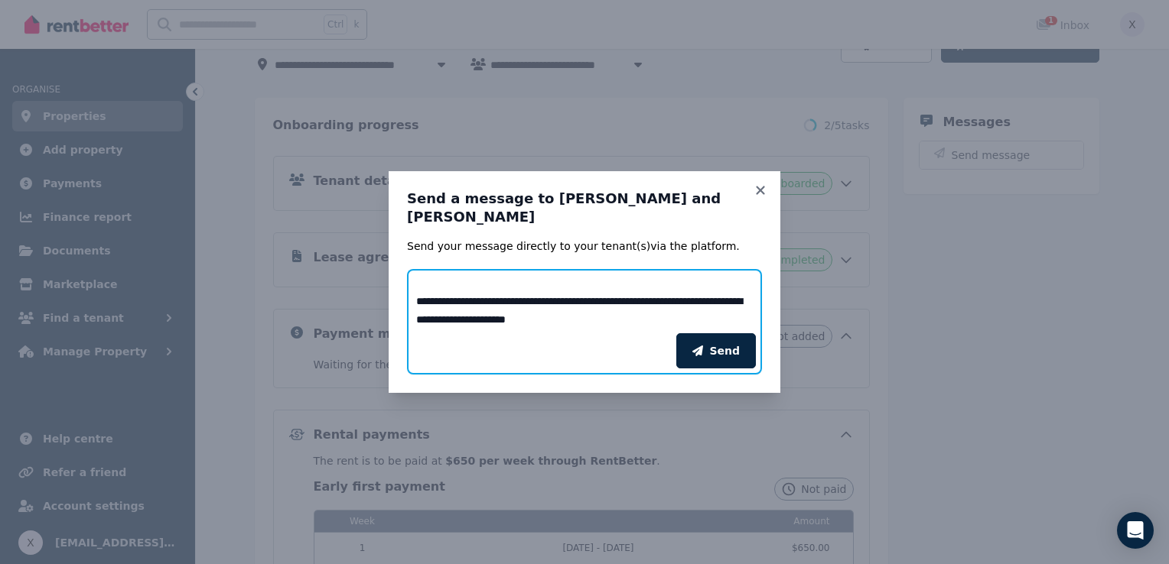
click at [630, 317] on textarea "**********" at bounding box center [584, 301] width 355 height 64
click at [728, 298] on textarea "**********" at bounding box center [584, 301] width 355 height 64
click at [646, 314] on textarea "**********" at bounding box center [584, 301] width 355 height 64
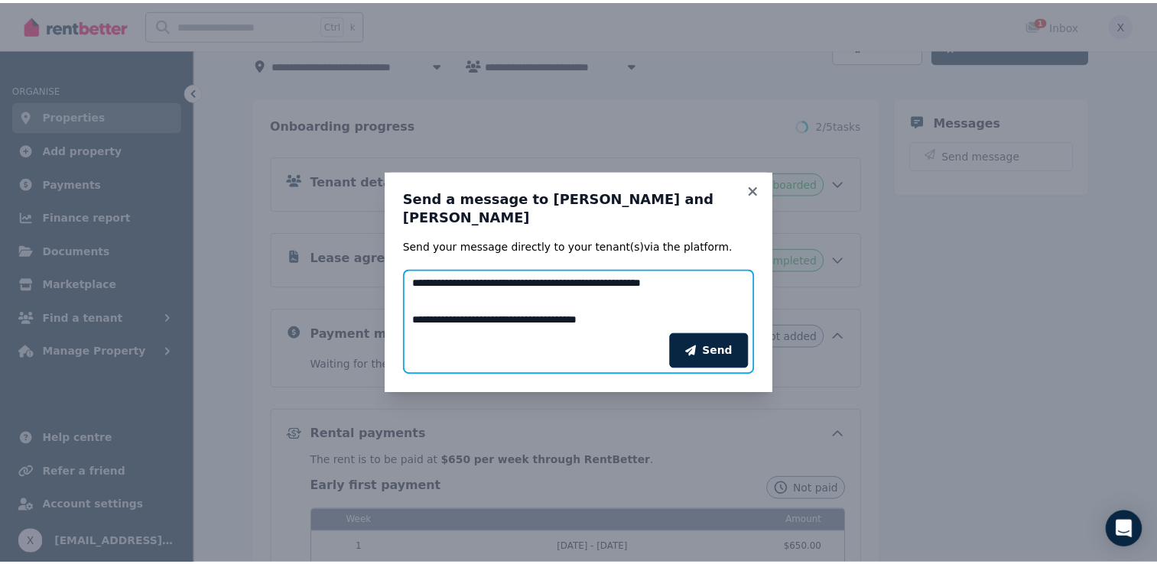
scroll to position [195, 0]
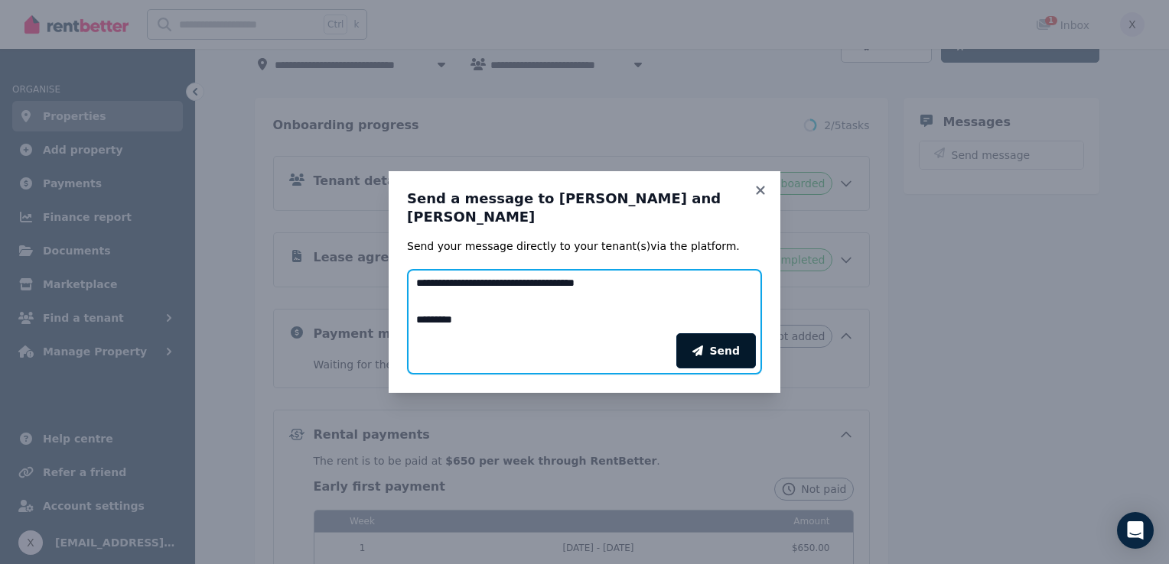
type textarea "**********"
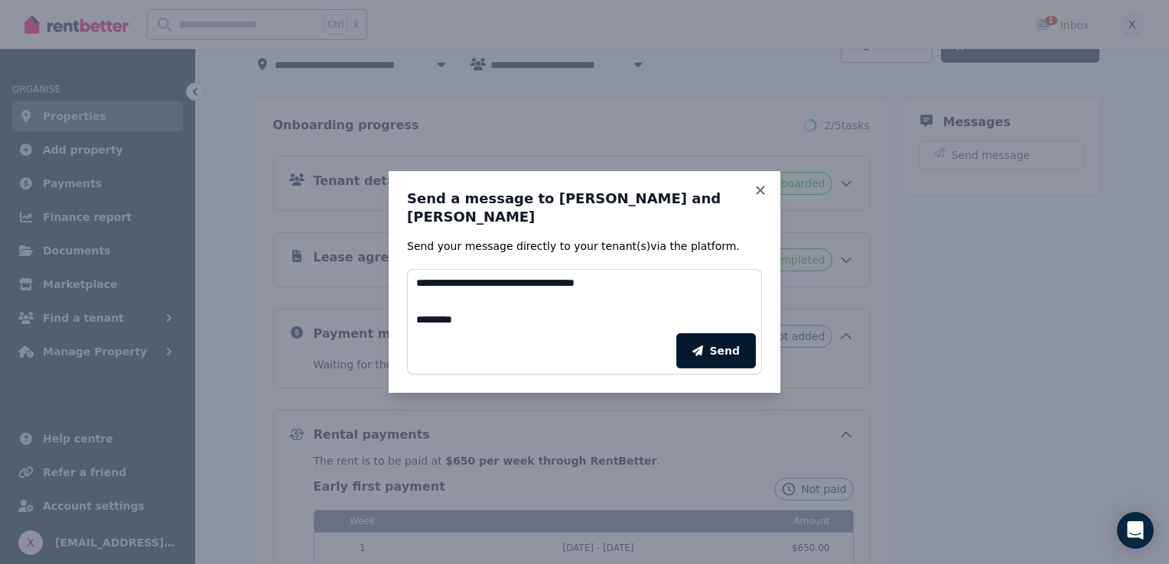
click at [730, 347] on button "Send" at bounding box center [716, 350] width 80 height 35
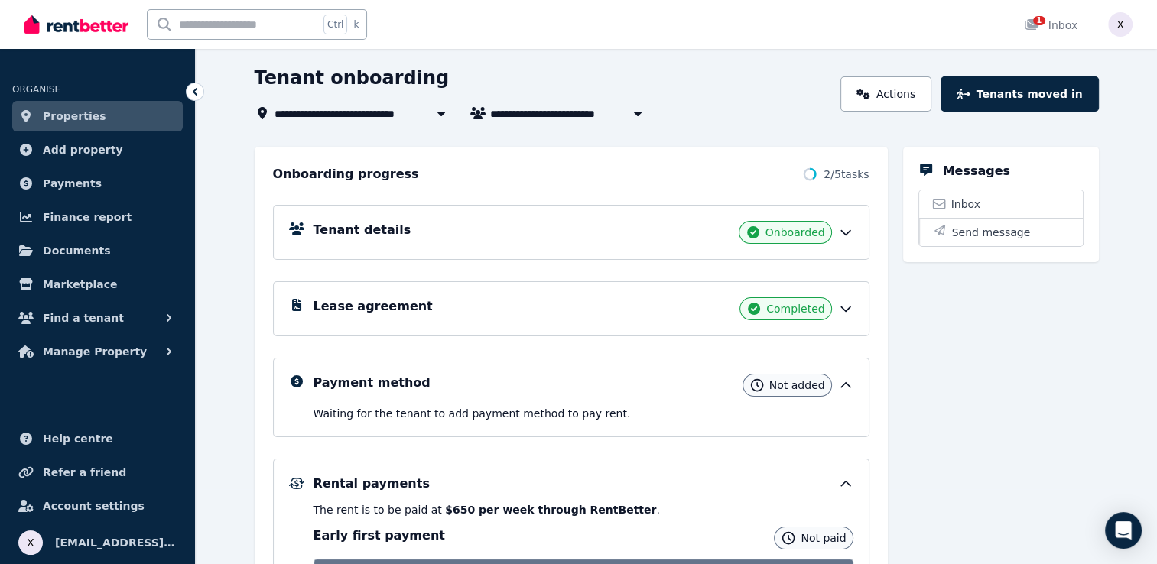
scroll to position [0, 0]
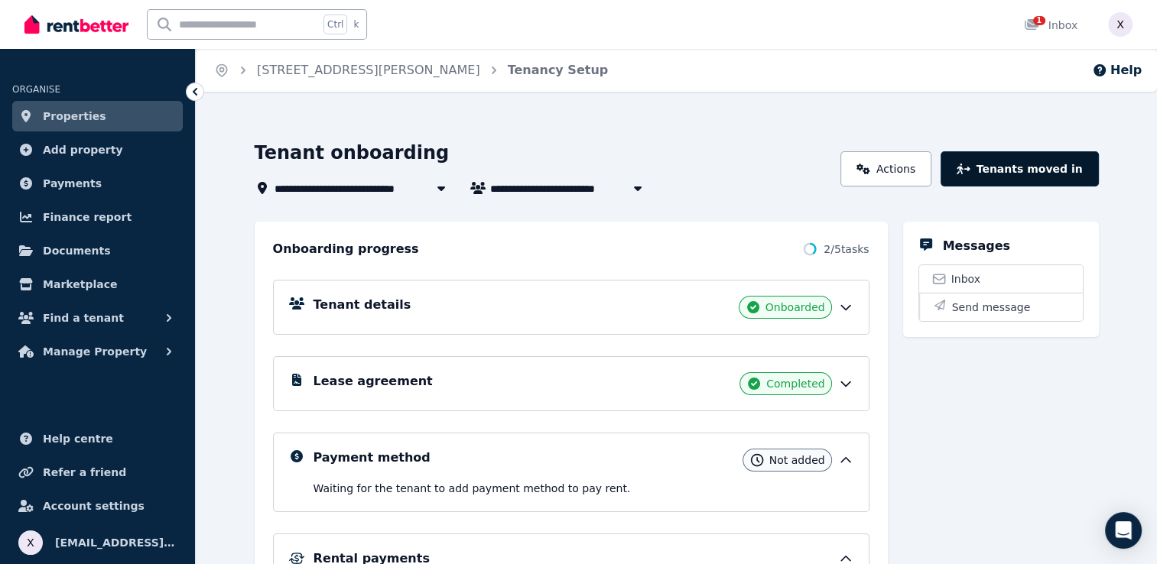
click at [1037, 172] on button "Tenants moved in" at bounding box center [1020, 168] width 158 height 35
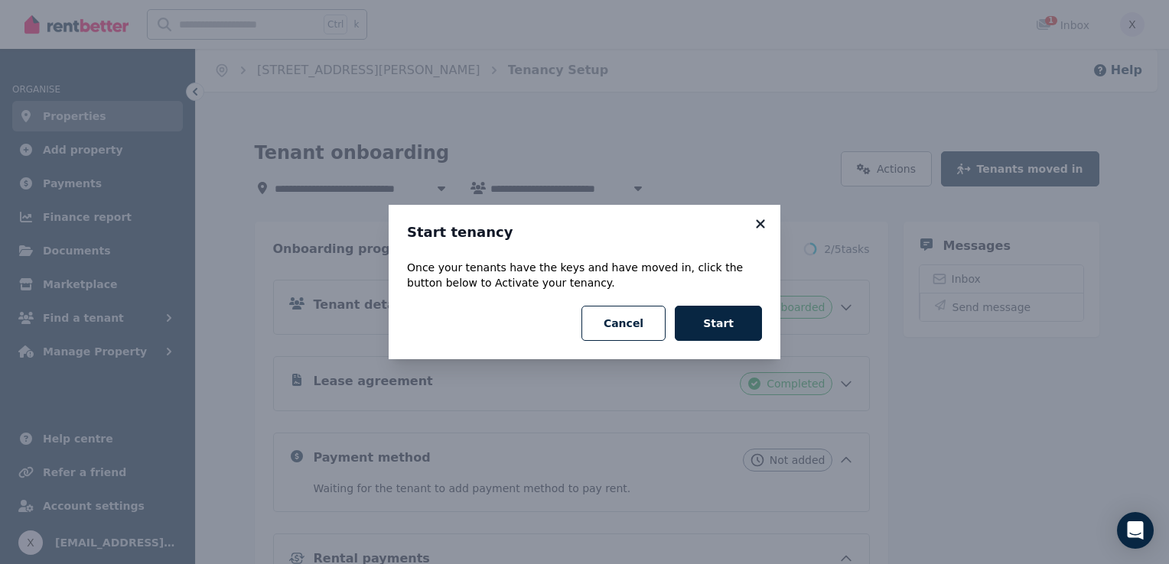
click at [759, 227] on icon at bounding box center [760, 224] width 15 height 14
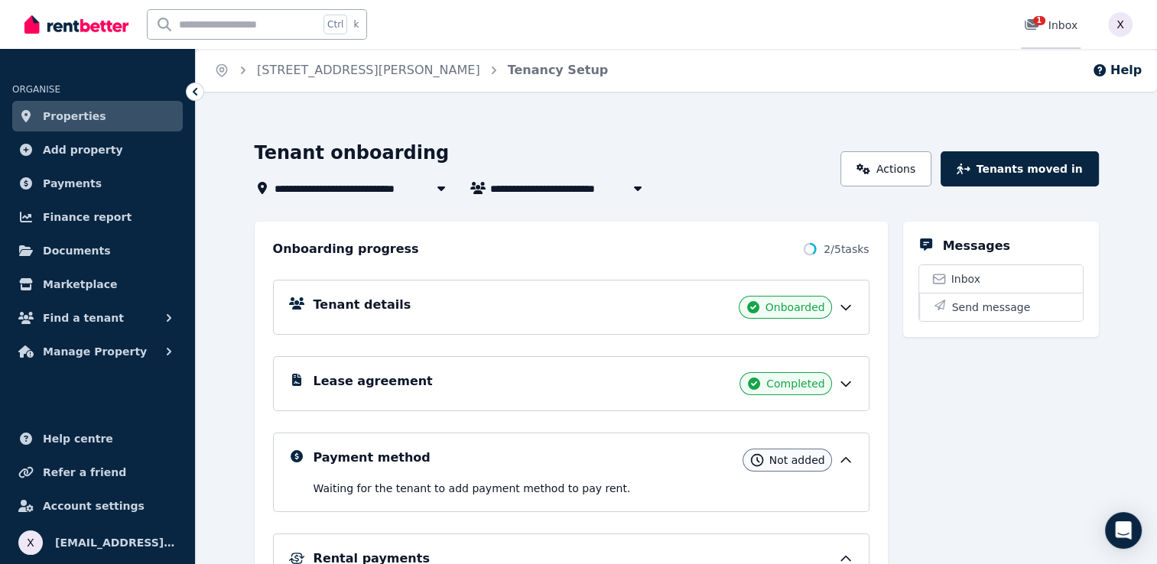
click at [1064, 28] on div "1 Inbox" at bounding box center [1051, 25] width 54 height 15
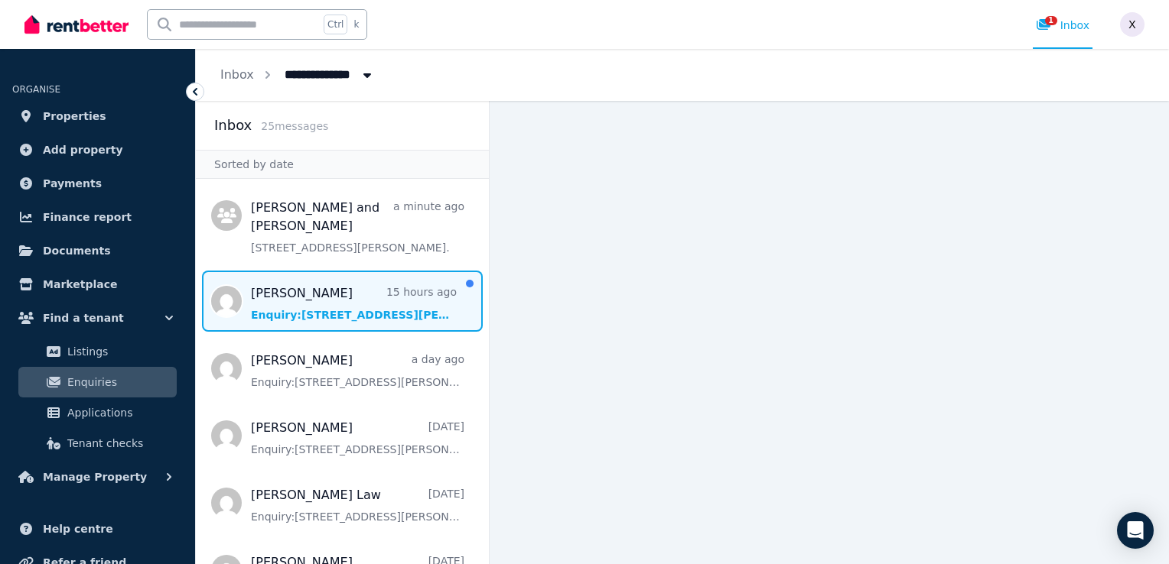
click at [311, 317] on span "Message list" at bounding box center [342, 301] width 293 height 61
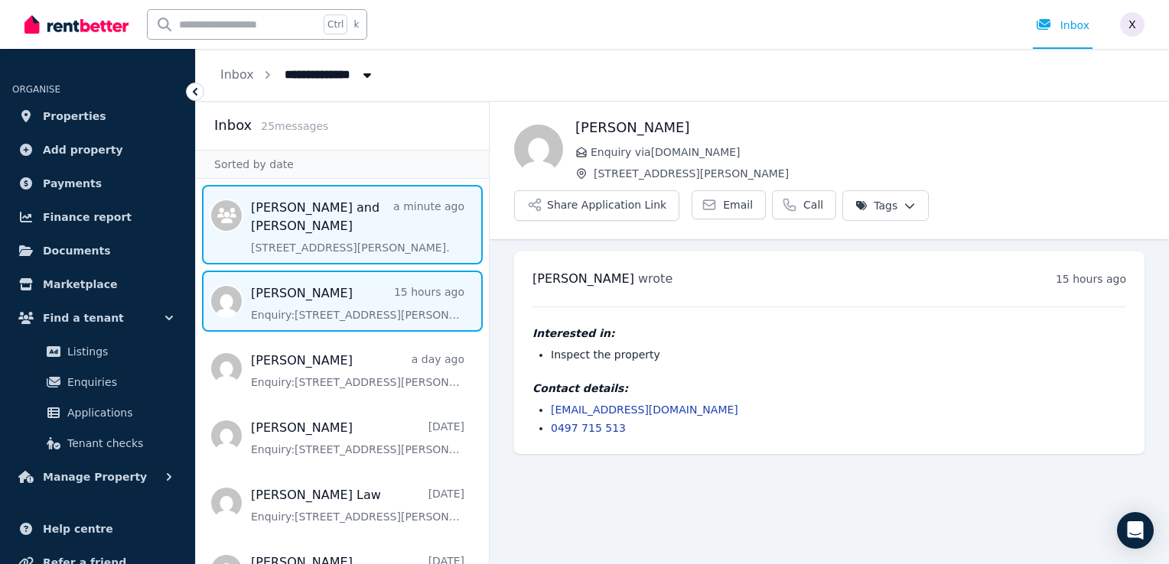
click at [317, 216] on span "Message list" at bounding box center [342, 225] width 293 height 80
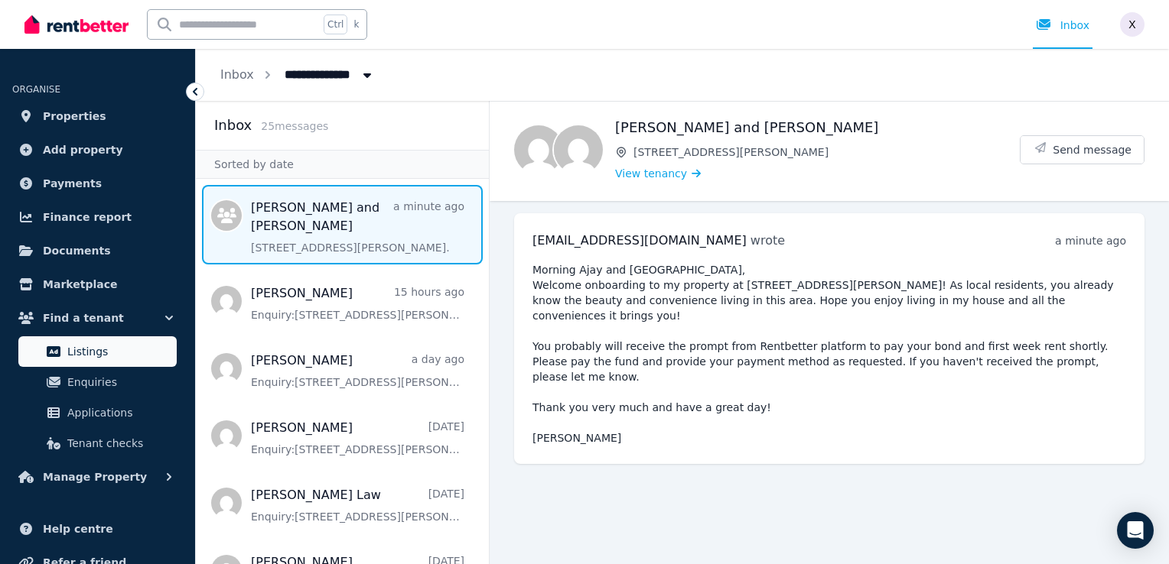
click at [113, 359] on span "Listings" at bounding box center [118, 352] width 103 height 18
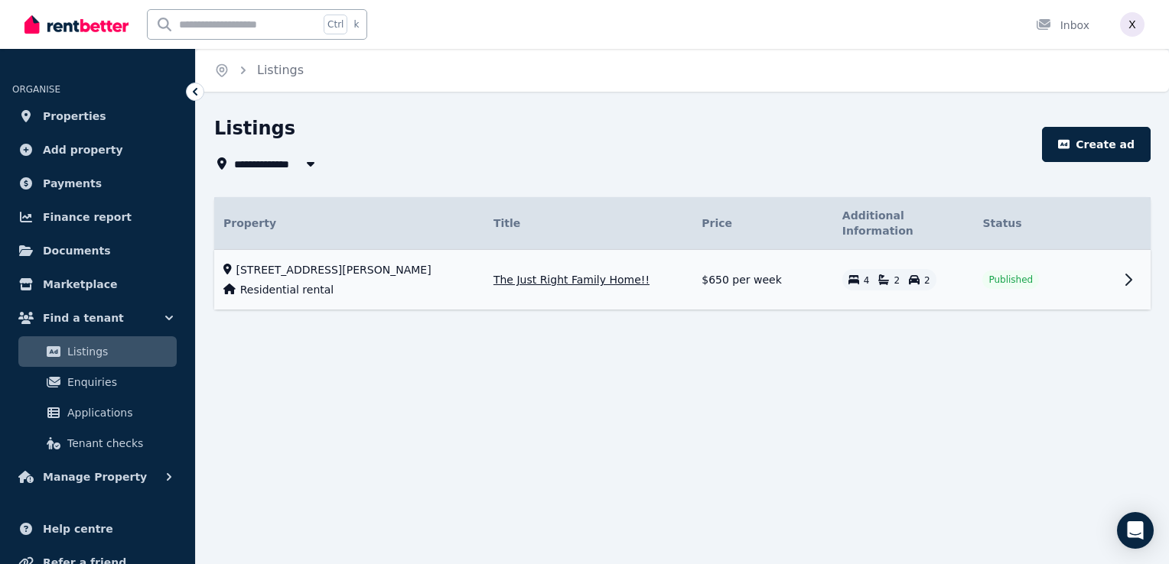
click at [1114, 265] on td at bounding box center [1132, 280] width 37 height 60
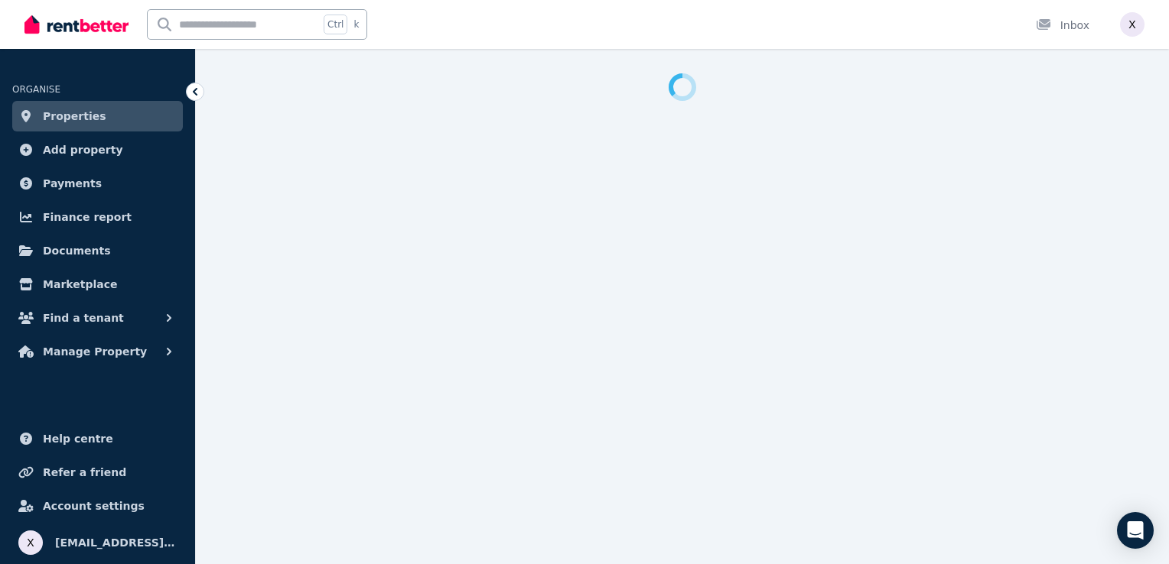
select select "**********"
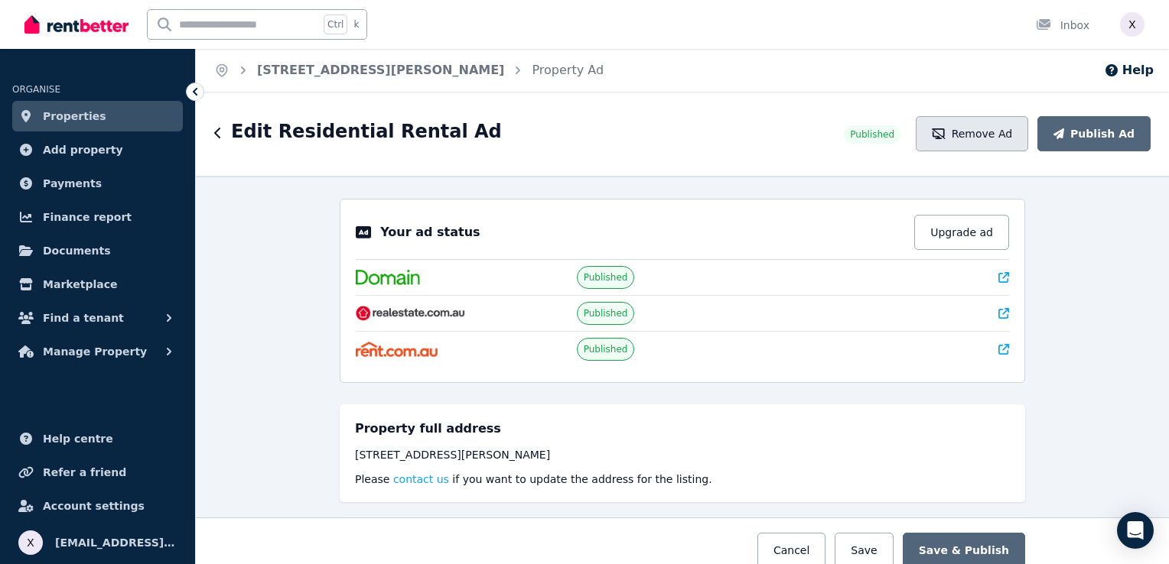
click at [997, 139] on button "Remove Ad" at bounding box center [972, 133] width 112 height 35
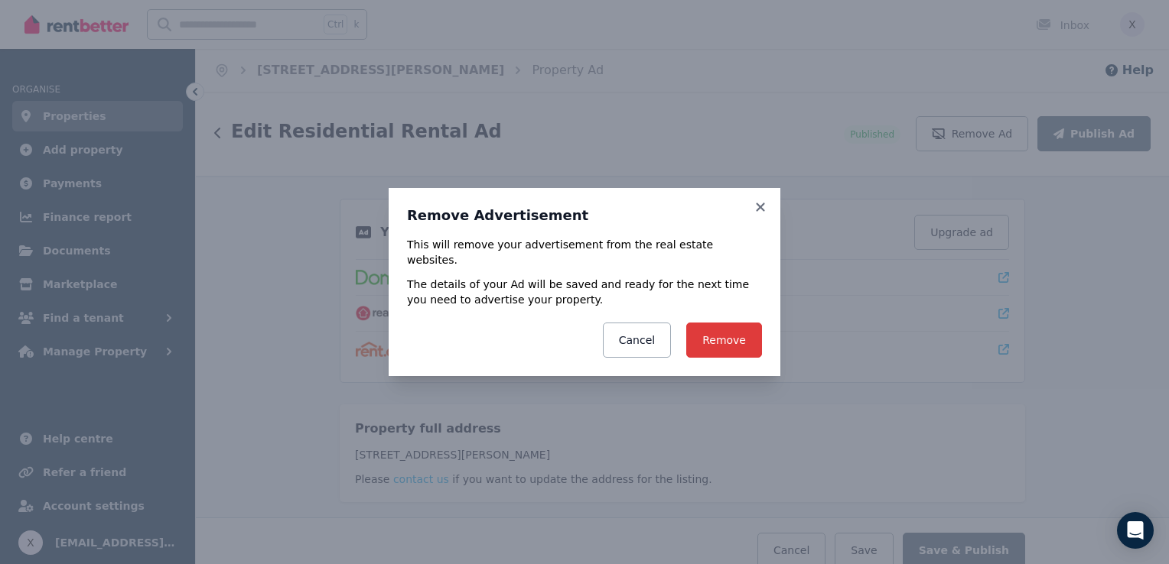
click at [725, 338] on button "Remove" at bounding box center [724, 340] width 76 height 35
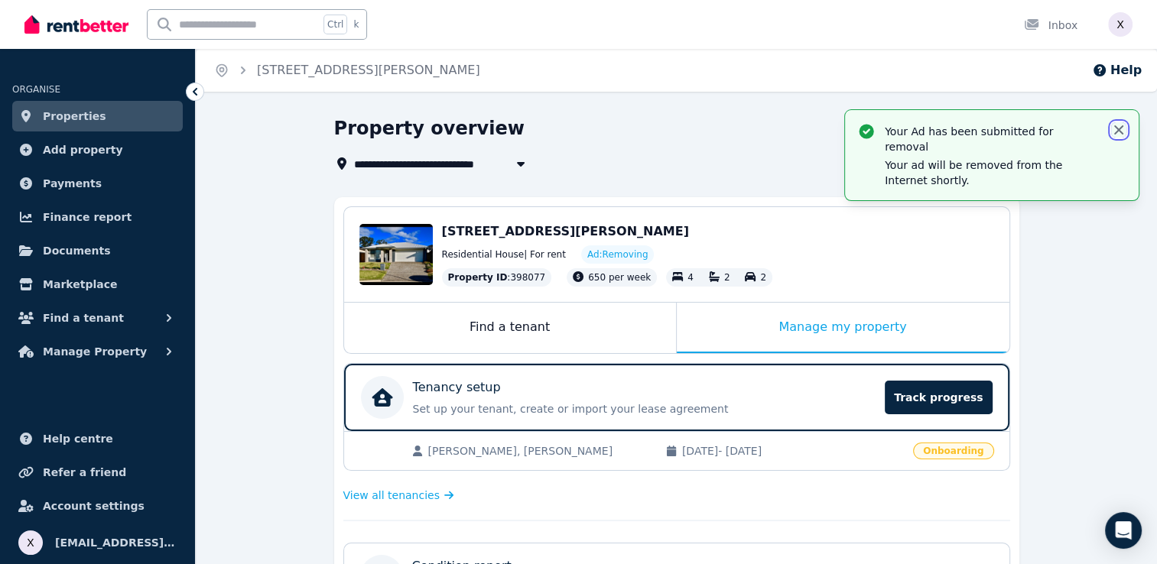
click at [1117, 130] on icon "button" at bounding box center [1118, 129] width 9 height 9
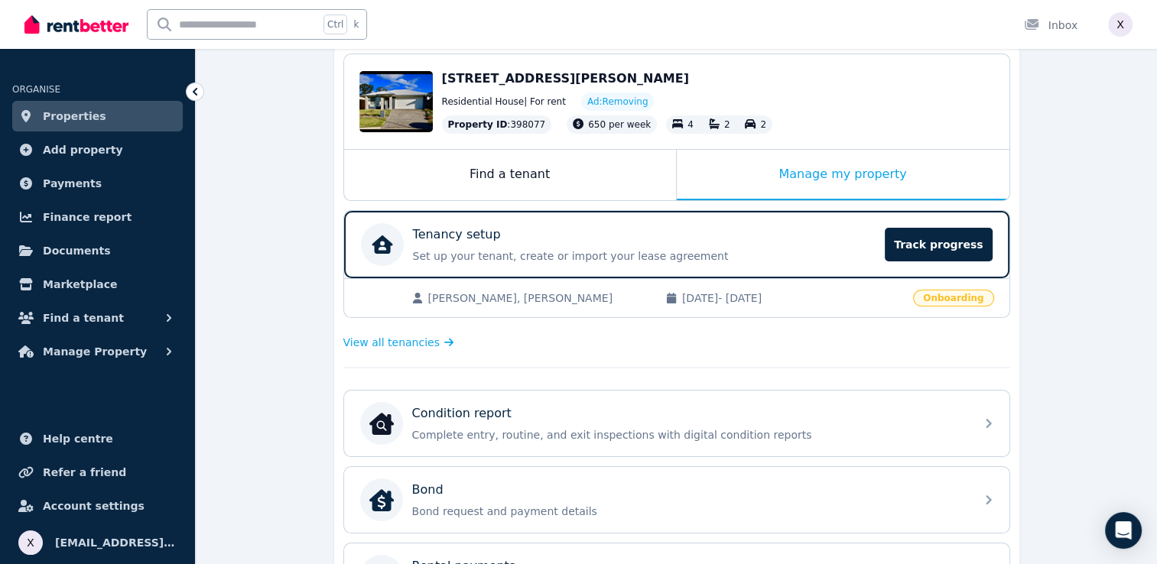
scroll to position [76, 0]
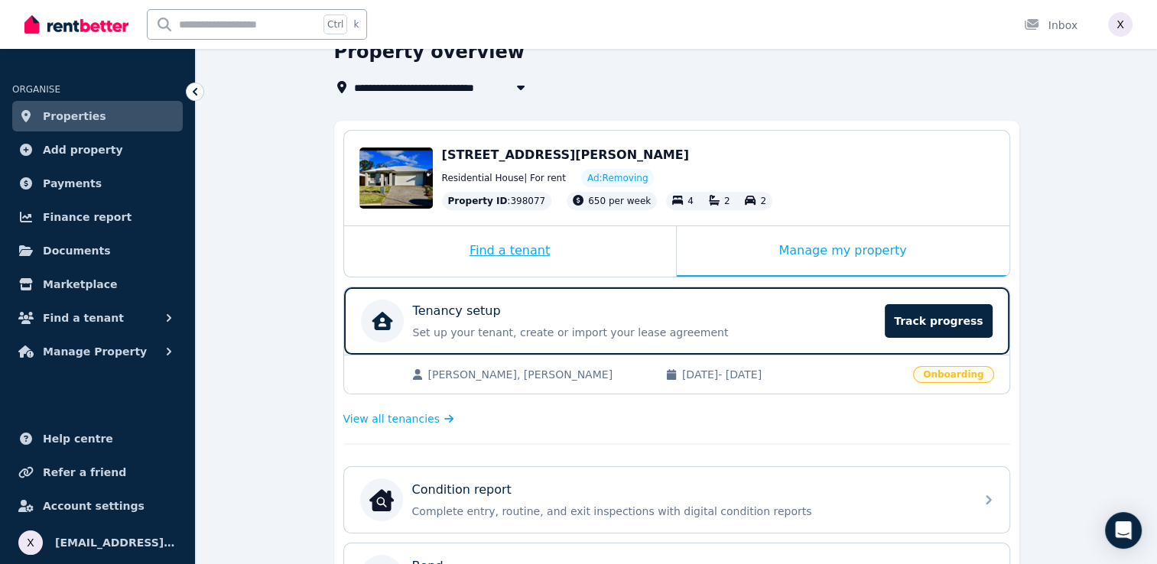
click at [499, 250] on div "Find a tenant" at bounding box center [510, 251] width 332 height 50
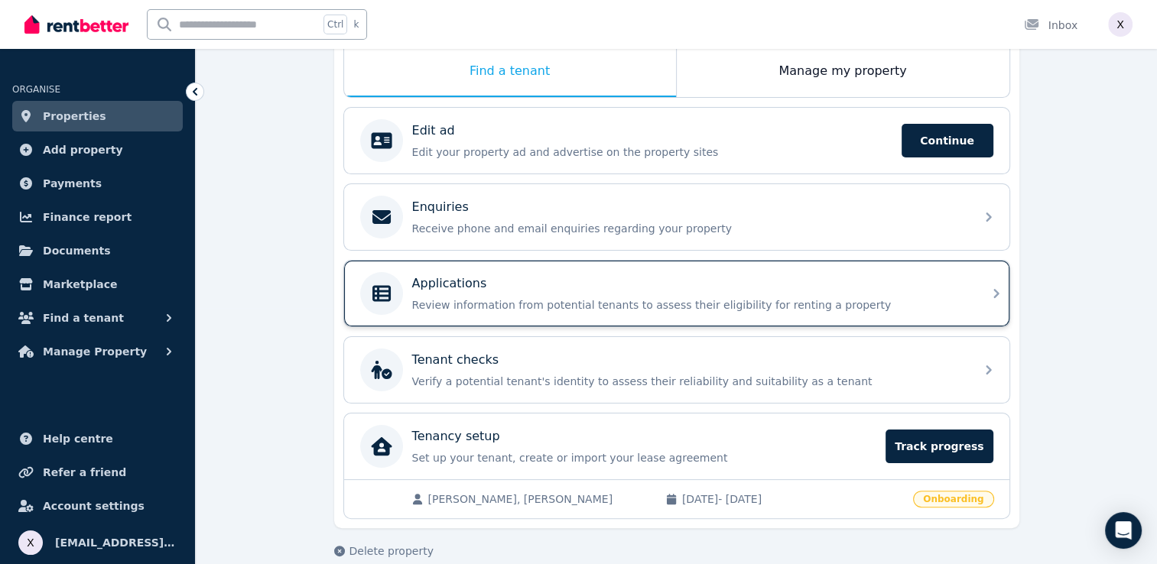
scroll to position [274, 0]
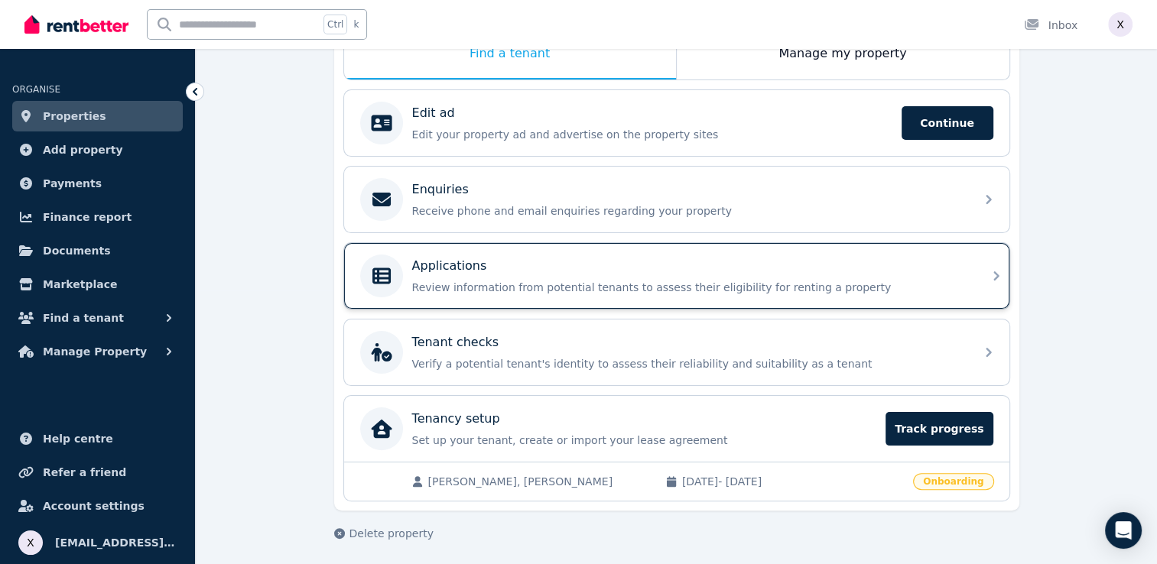
click at [493, 275] on div "Applications Review information from potential tenants to assess their eligibil…" at bounding box center [689, 276] width 554 height 38
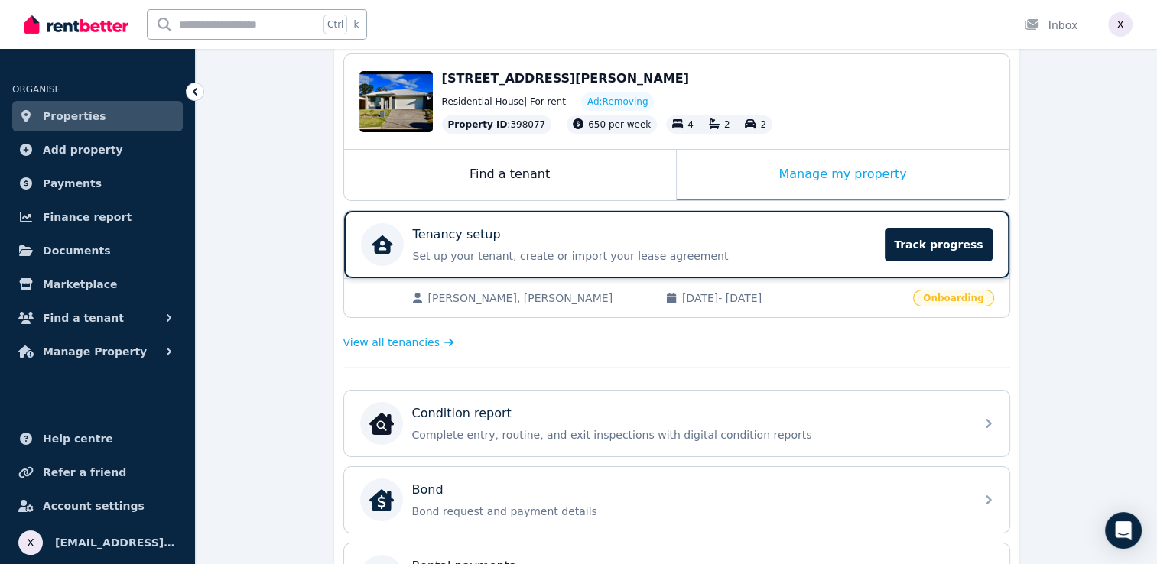
scroll to position [229, 0]
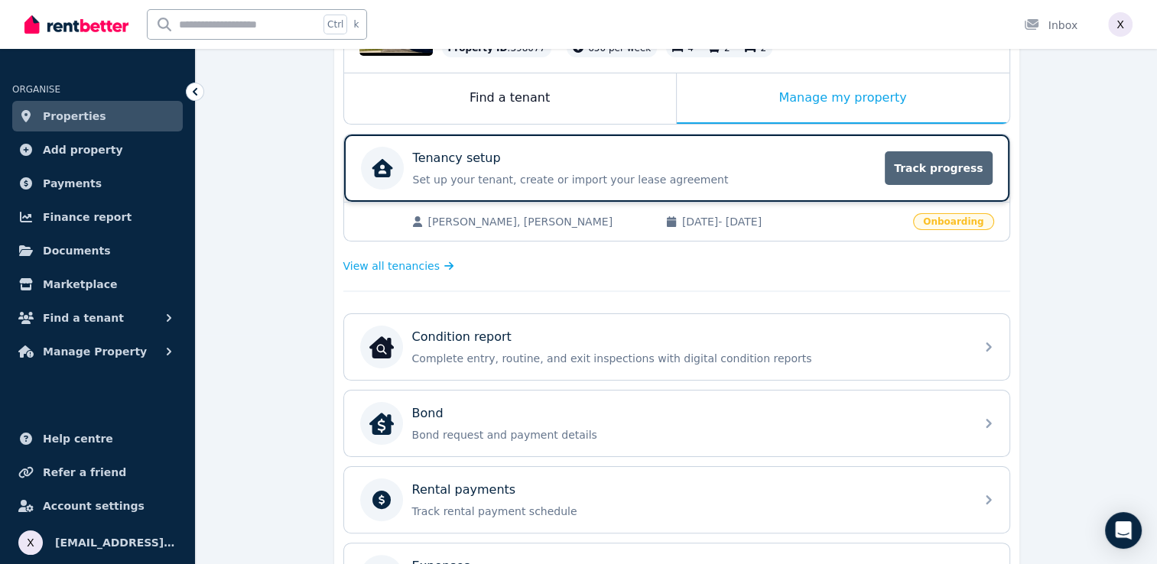
click at [945, 171] on span "Track progress" at bounding box center [938, 168] width 107 height 34
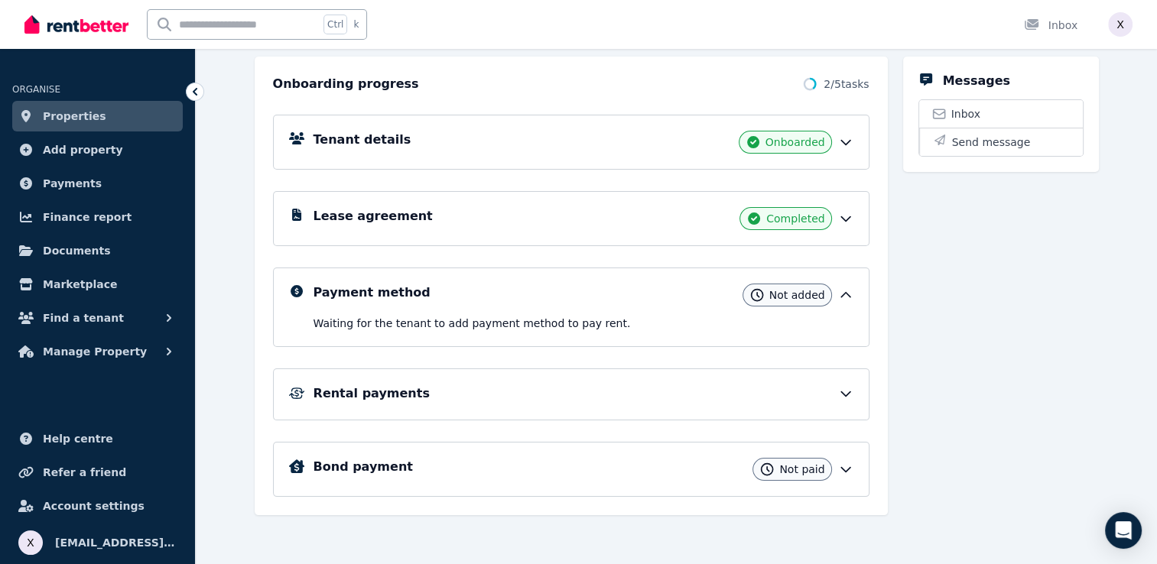
scroll to position [89, 0]
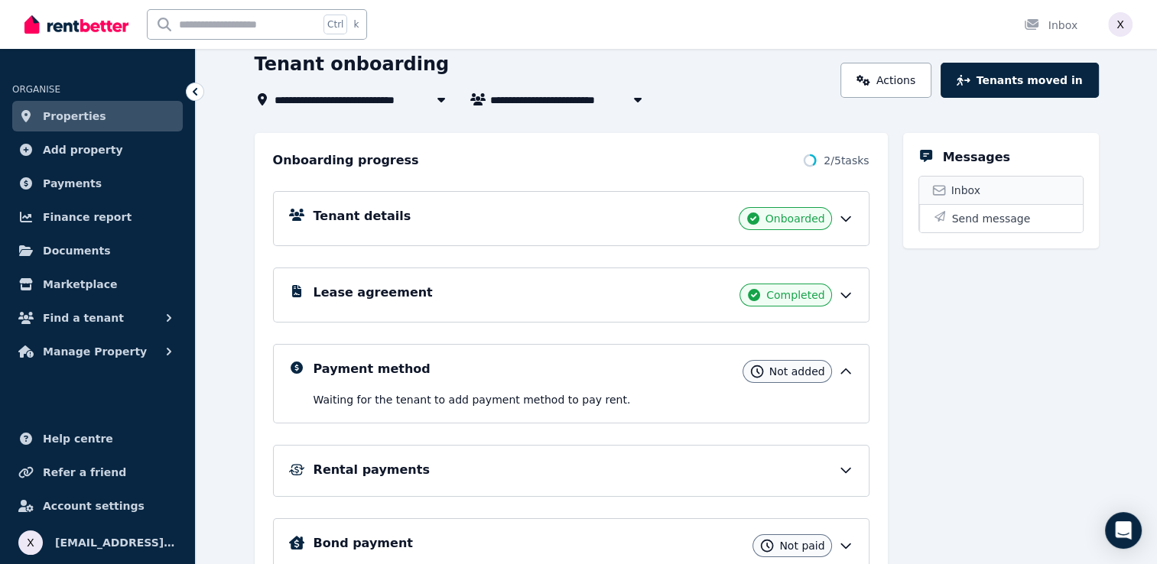
click at [948, 191] on link "Inbox" at bounding box center [1001, 191] width 164 height 28
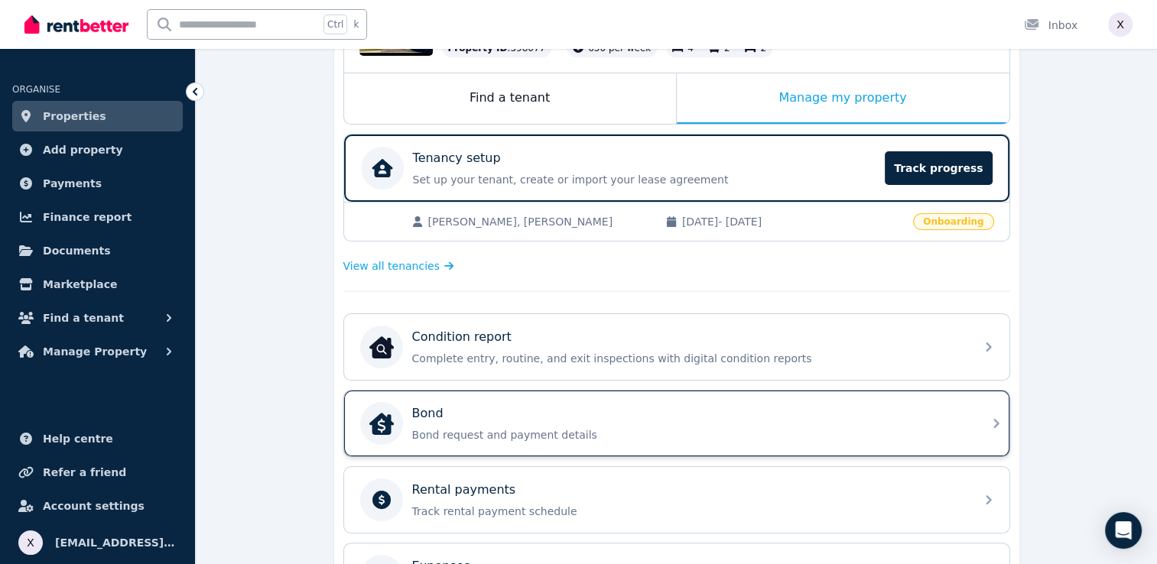
scroll to position [382, 0]
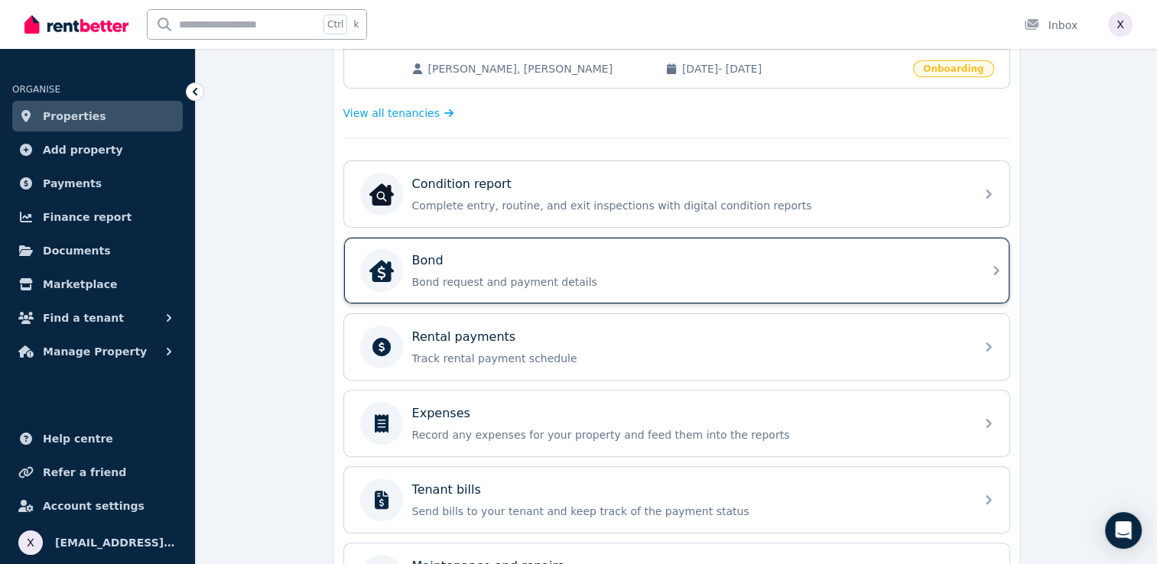
click at [466, 283] on p "Bond request and payment details" at bounding box center [689, 282] width 554 height 15
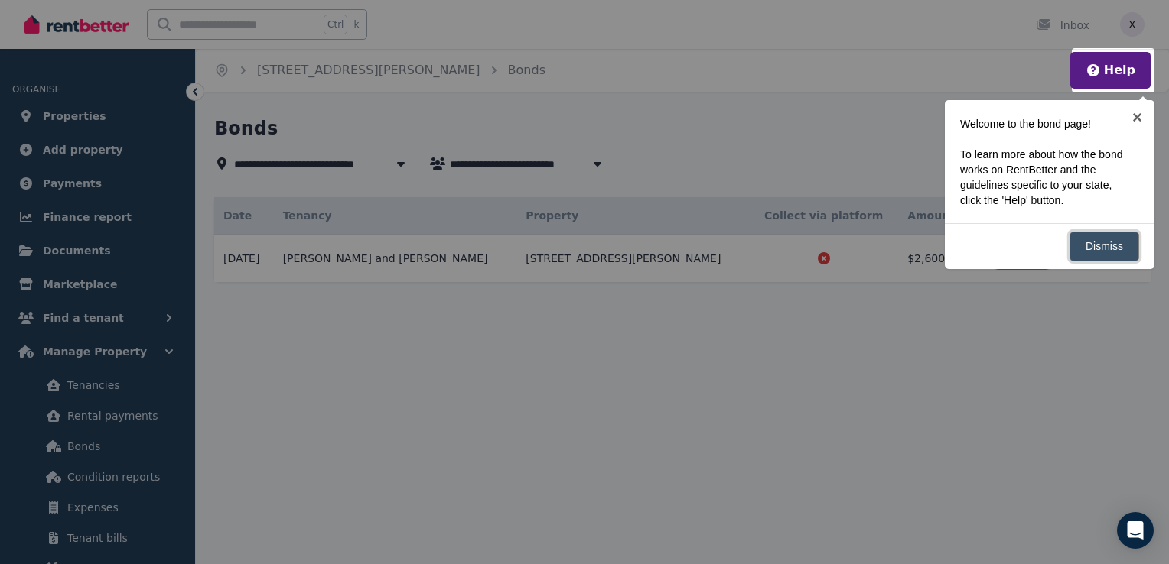
click at [1096, 249] on link "Dismiss" at bounding box center [1104, 247] width 70 height 30
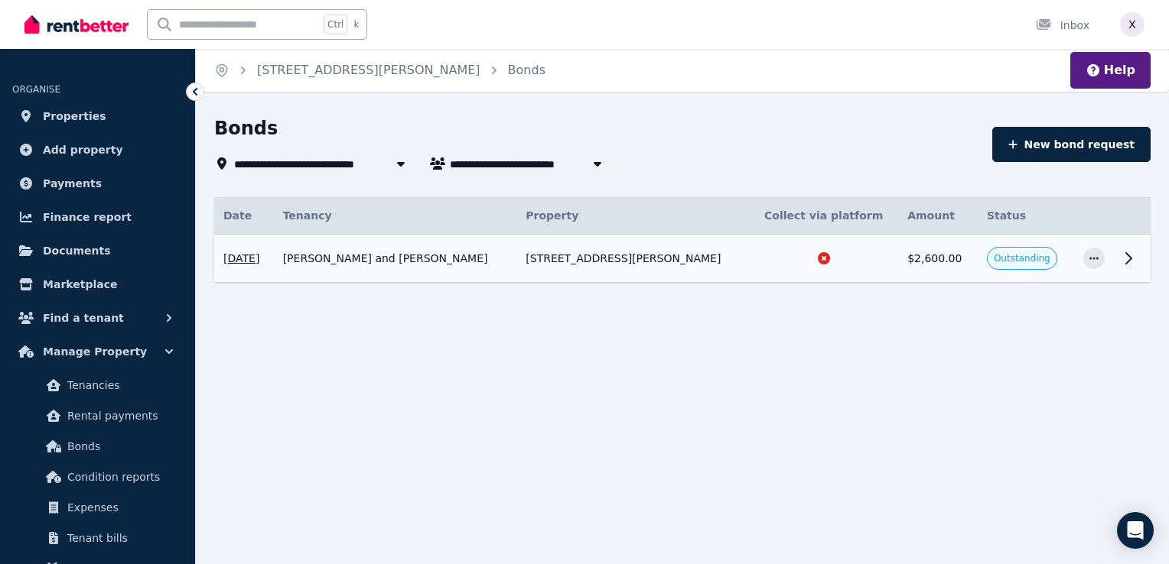
click at [1123, 262] on icon at bounding box center [1128, 258] width 18 height 18
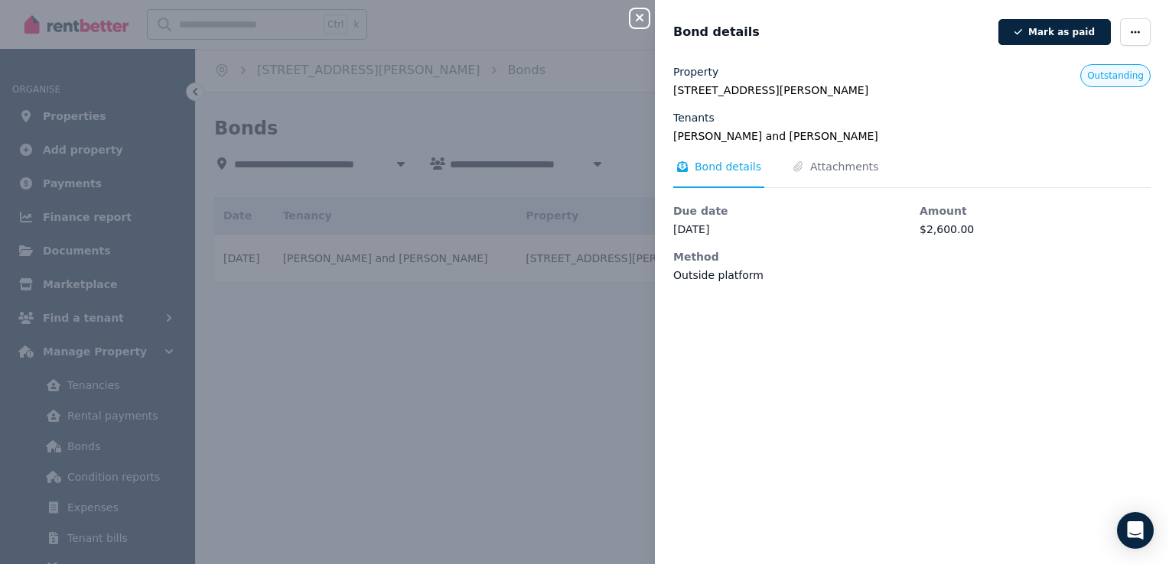
click at [620, 365] on div "Close panel Bond details Mark as paid Property [STREET_ADDRESS][PERSON_NAME] Te…" at bounding box center [584, 282] width 1169 height 564
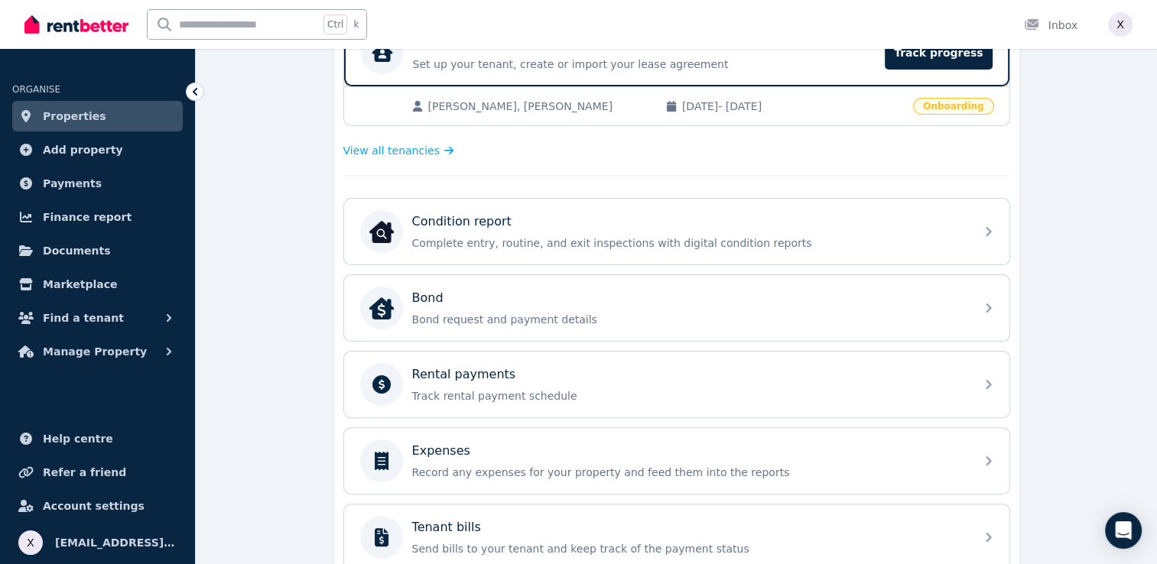
scroll to position [382, 0]
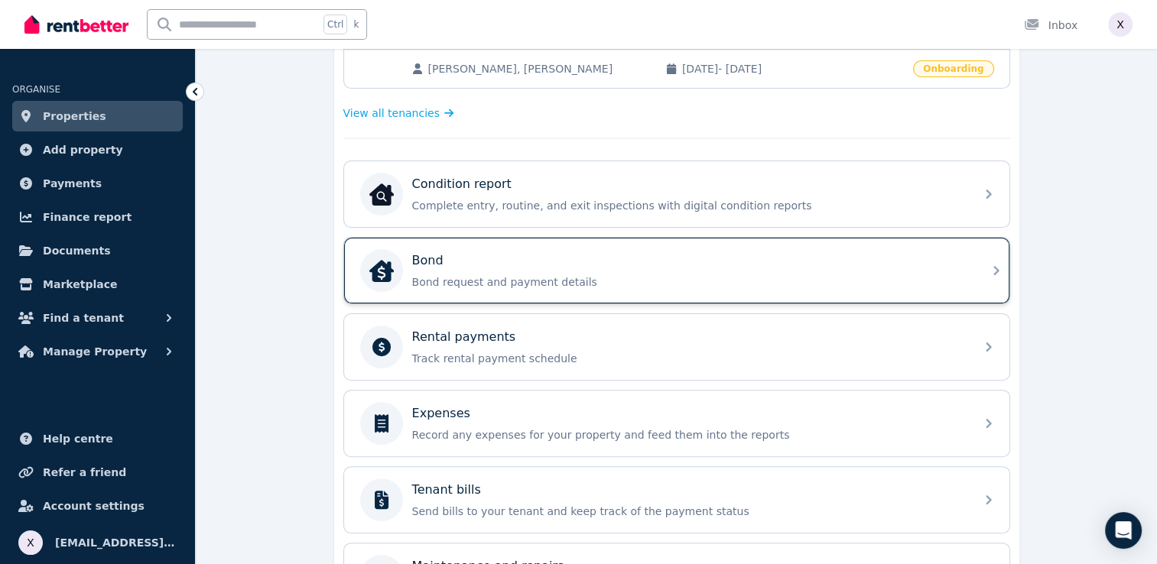
click at [695, 285] on p "Bond request and payment details" at bounding box center [689, 282] width 554 height 15
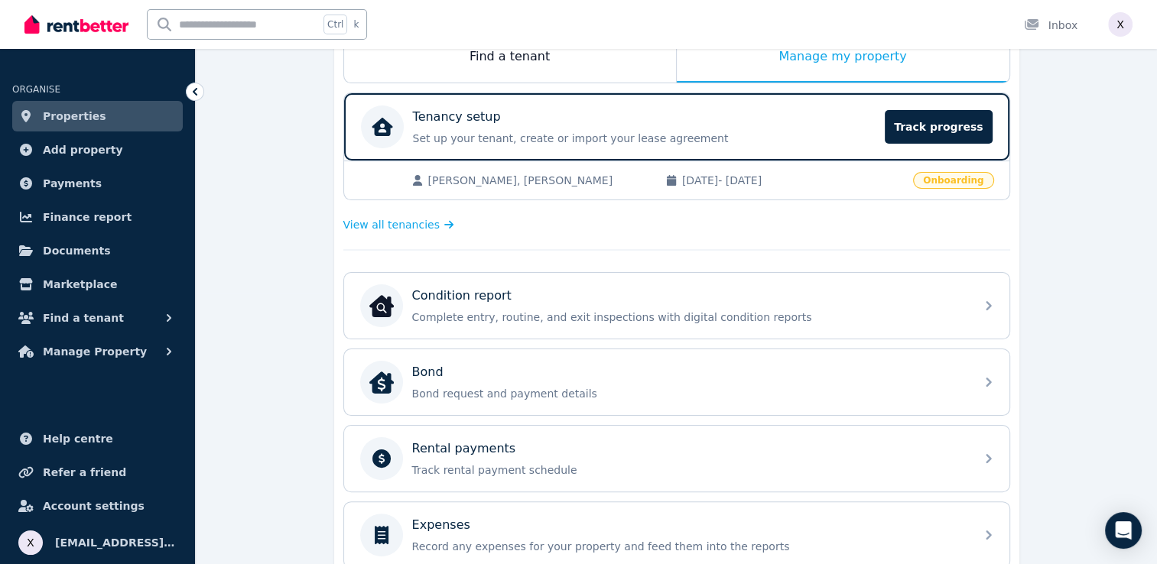
scroll to position [306, 0]
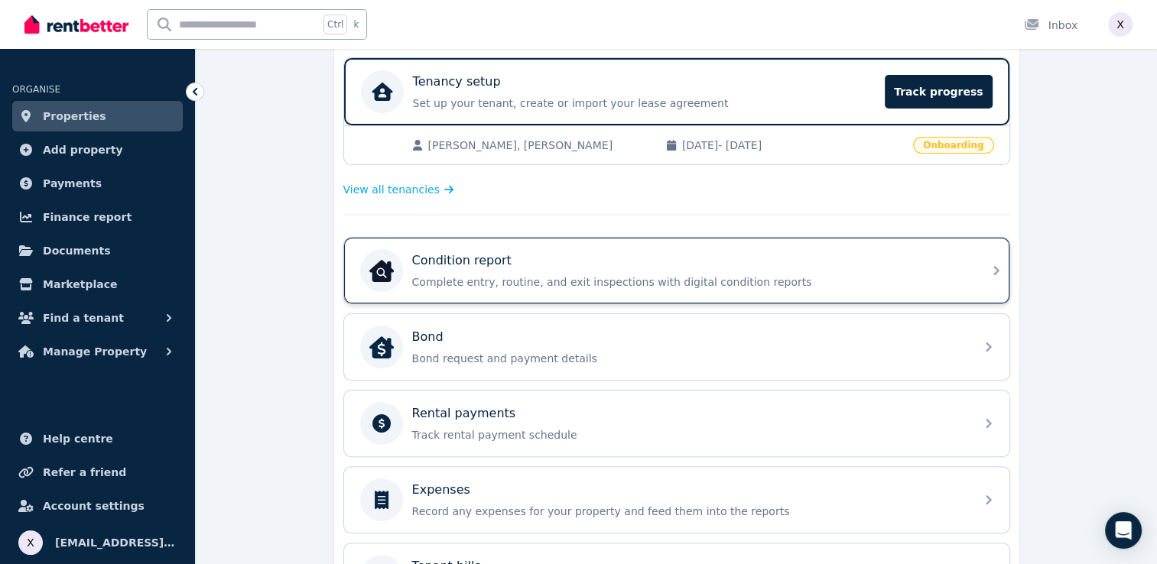
click at [459, 266] on p "Condition report" at bounding box center [461, 261] width 99 height 18
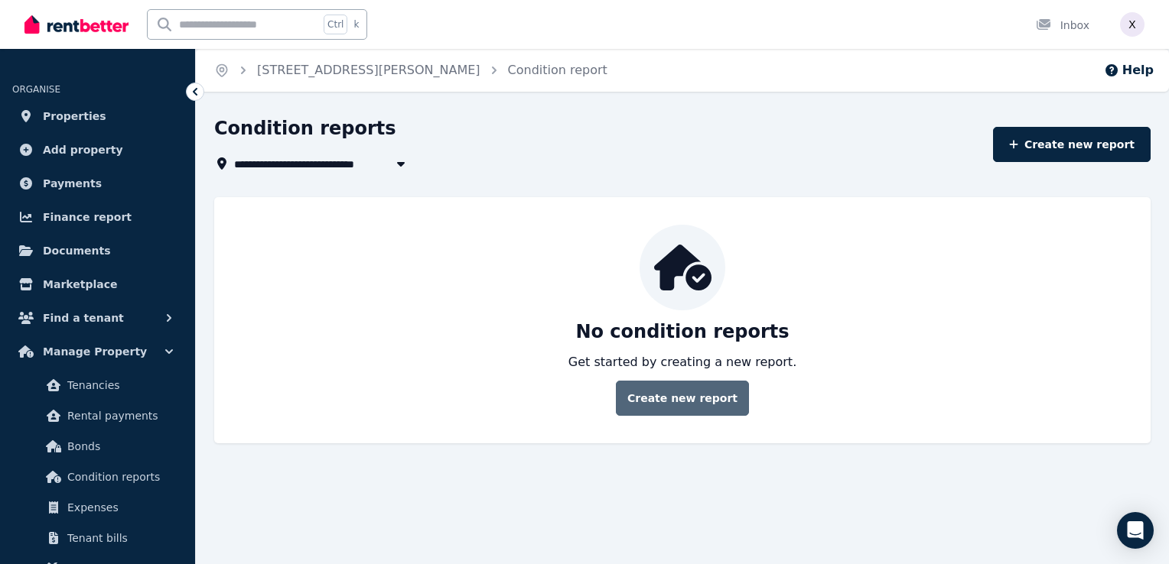
click at [701, 405] on link "Create new report" at bounding box center [682, 398] width 133 height 35
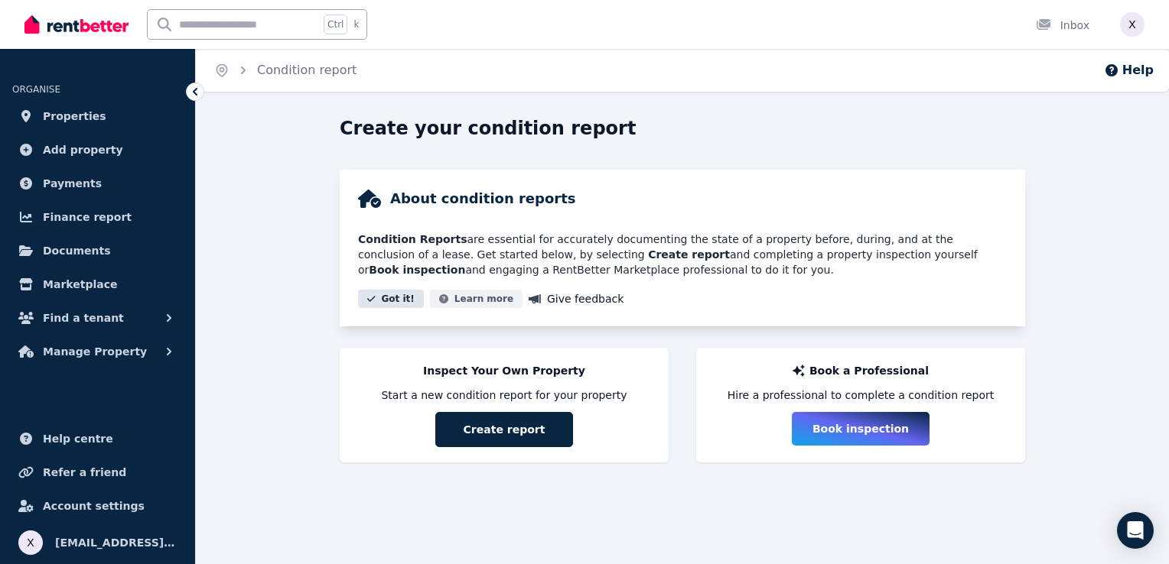
click at [384, 301] on button "Got it!" at bounding box center [391, 299] width 66 height 18
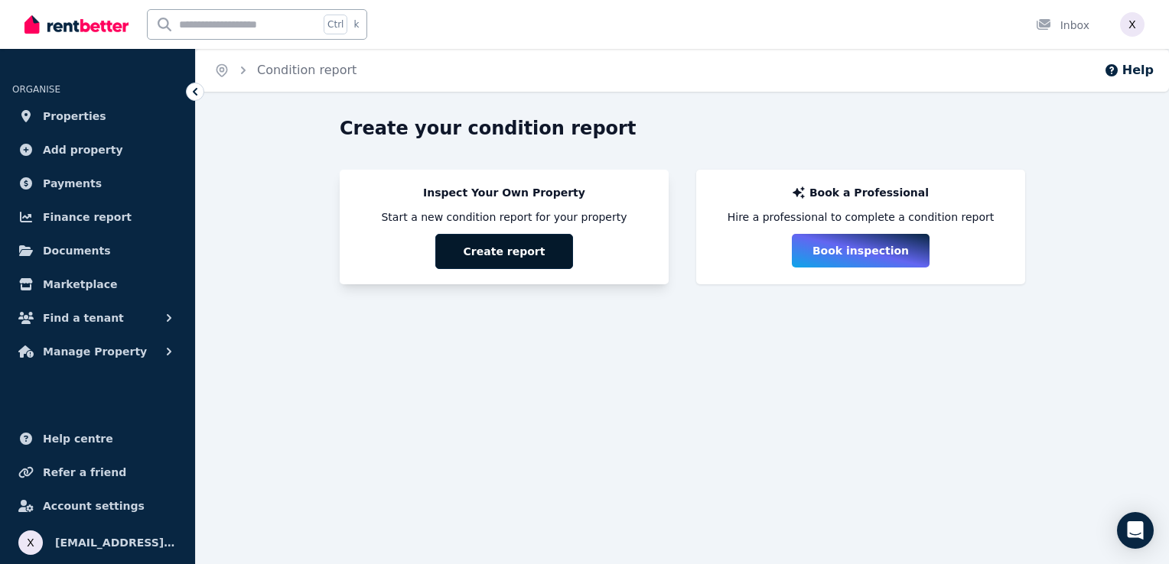
click at [475, 259] on button "Create report" at bounding box center [504, 251] width 138 height 35
